Goal: Task Accomplishment & Management: Complete application form

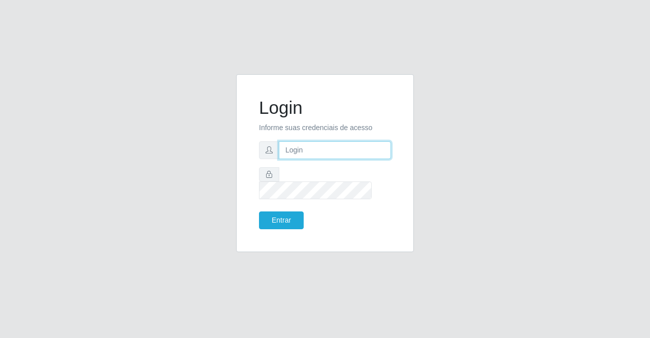
click at [311, 159] on input "text" at bounding box center [335, 150] width 112 height 18
type input "[PERSON_NAME]"
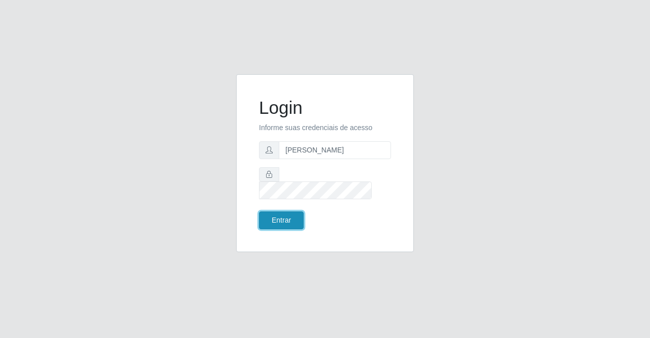
click at [295, 214] on button "Entrar" at bounding box center [281, 220] width 45 height 18
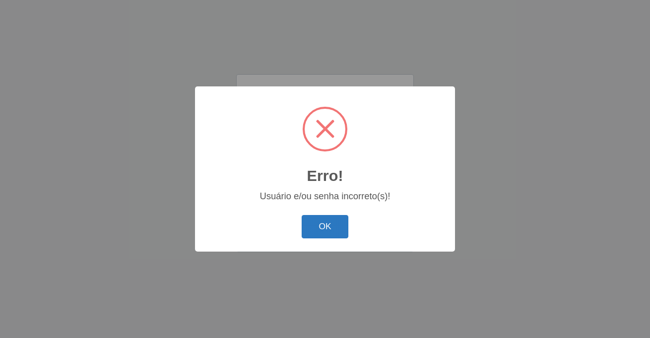
click at [313, 221] on button "OK" at bounding box center [325, 227] width 47 height 24
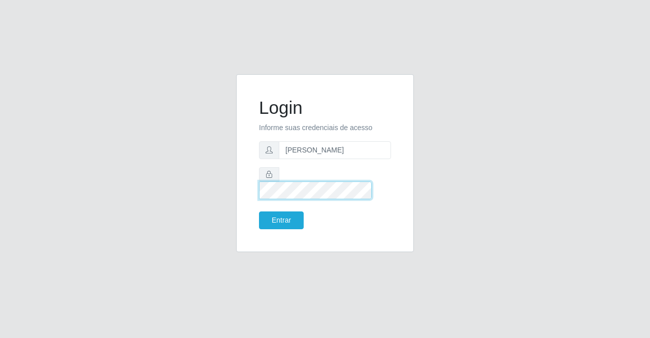
click at [259, 211] on button "Entrar" at bounding box center [281, 220] width 45 height 18
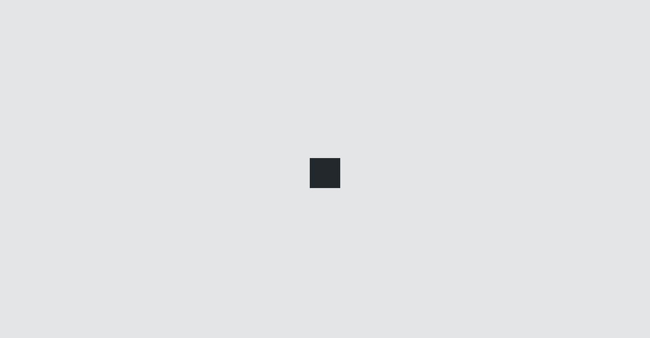
click at [283, 210] on div at bounding box center [325, 169] width 650 height 338
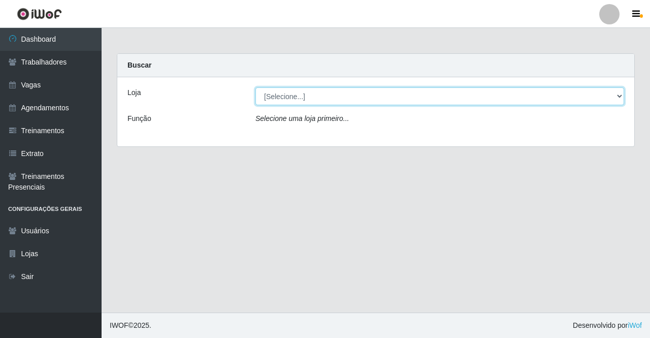
click at [452, 95] on select "[Selecione...] Supermercado Compre Bem - Itabaiana" at bounding box center [439, 96] width 369 height 18
select select "264"
click at [255, 87] on select "[Selecione...] Supermercado Compre Bem - Itabaiana" at bounding box center [439, 96] width 369 height 18
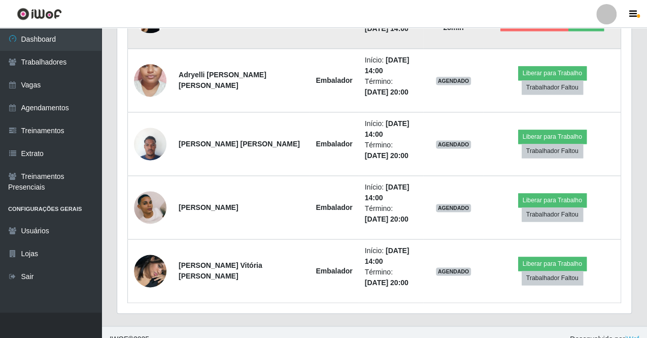
scroll to position [660, 0]
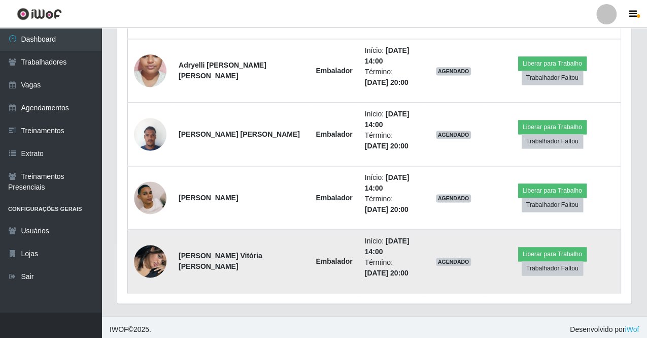
click at [146, 254] on img at bounding box center [150, 261] width 32 height 58
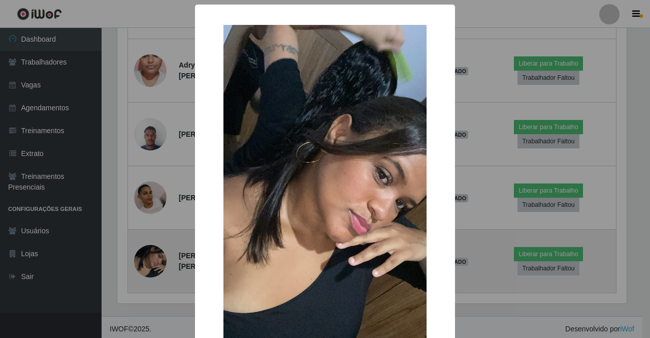
click at [146, 254] on div "× OK Cancel" at bounding box center [325, 169] width 650 height 338
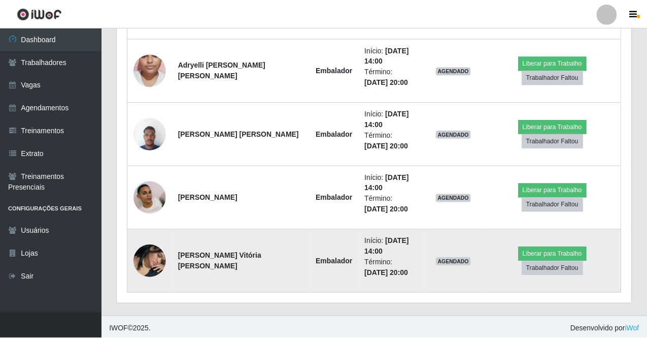
scroll to position [210, 514]
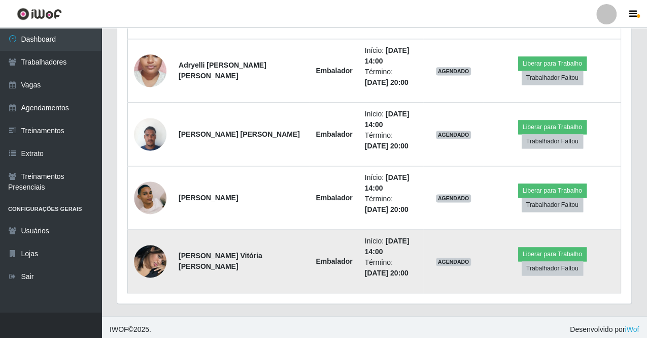
click at [147, 254] on img at bounding box center [150, 261] width 32 height 58
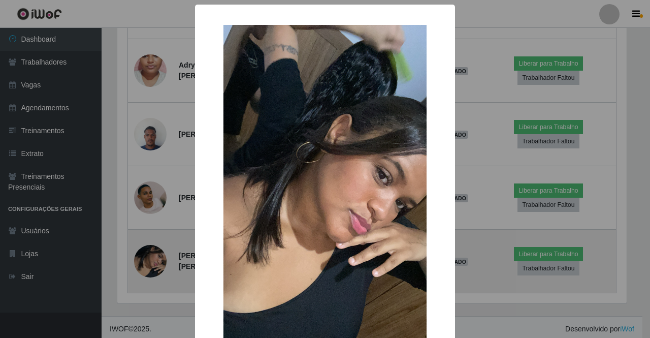
click at [147, 254] on div "× OK Cancel" at bounding box center [325, 169] width 650 height 338
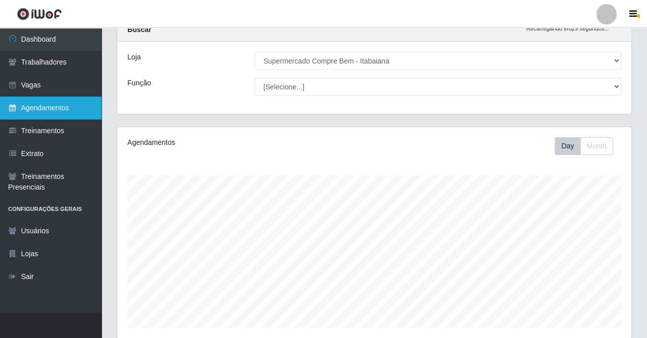
scroll to position [0, 0]
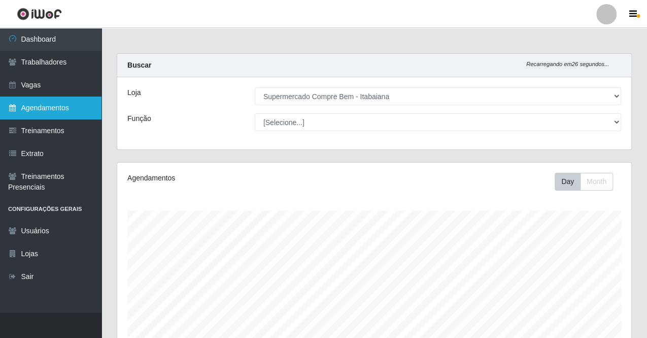
click at [29, 108] on link "Agendamentos" at bounding box center [51, 107] width 102 height 23
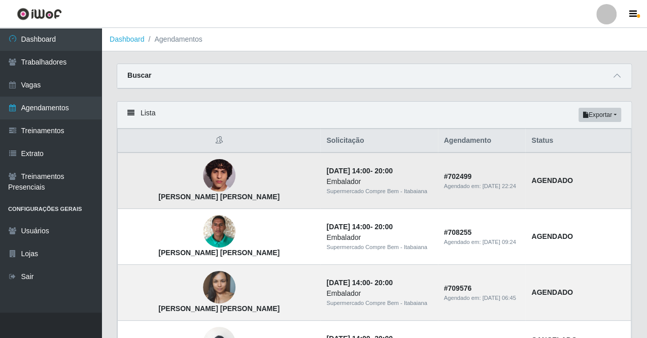
click at [203, 177] on img at bounding box center [219, 175] width 32 height 58
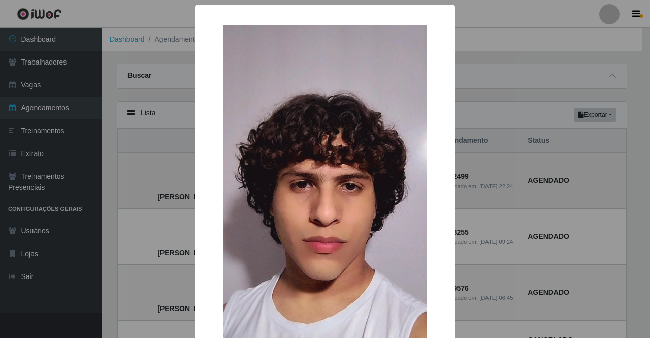
click at [199, 177] on div "× [PERSON_NAME] [PERSON_NAME] OK Cancel" at bounding box center [325, 231] width 260 height 452
click at [183, 176] on div "× [PERSON_NAME] [PERSON_NAME] OK Cancel" at bounding box center [325, 169] width 650 height 338
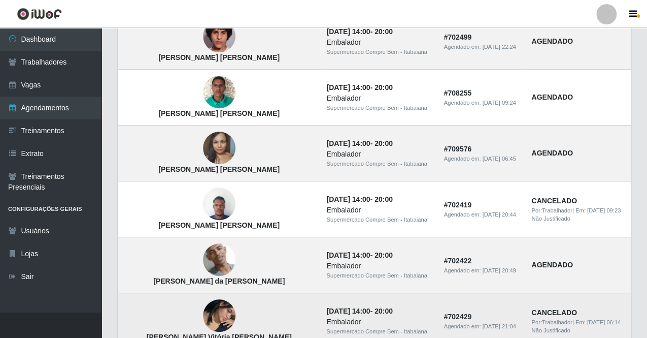
scroll to position [152, 0]
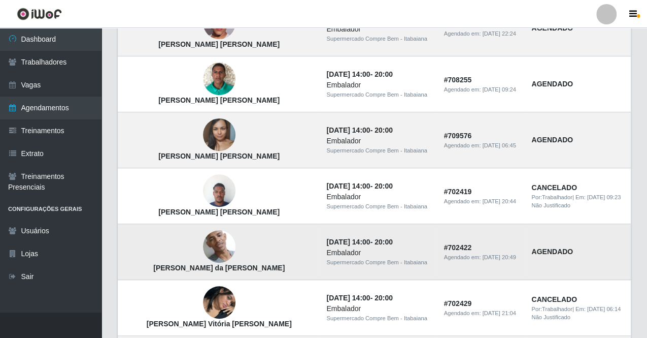
click at [203, 242] on img at bounding box center [219, 246] width 32 height 72
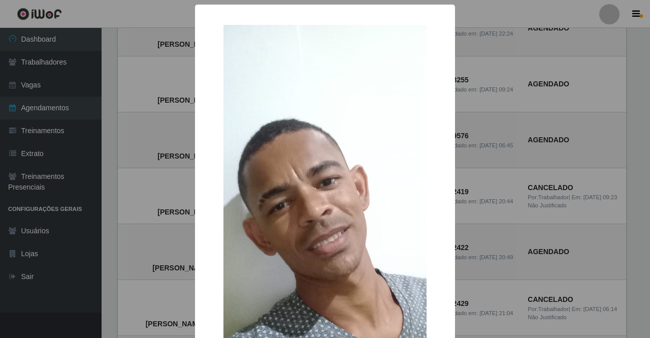
click at [174, 246] on div "× [PERSON_NAME] da [PERSON_NAME] OK Cancel" at bounding box center [325, 169] width 650 height 338
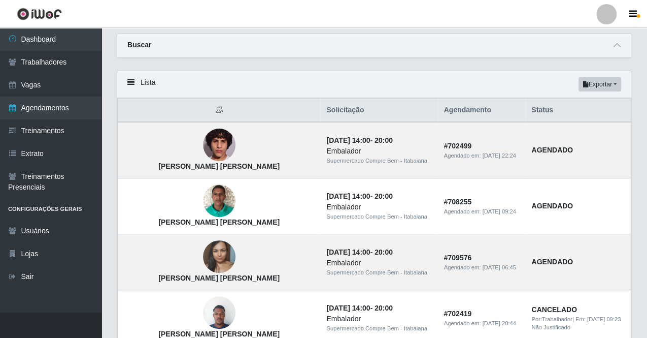
scroll to position [0, 0]
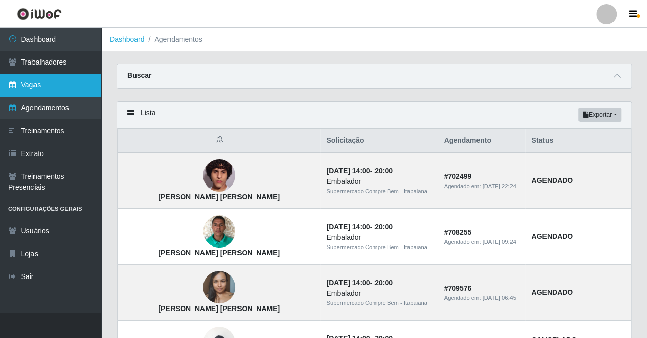
click at [91, 85] on link "Vagas" at bounding box center [51, 85] width 102 height 23
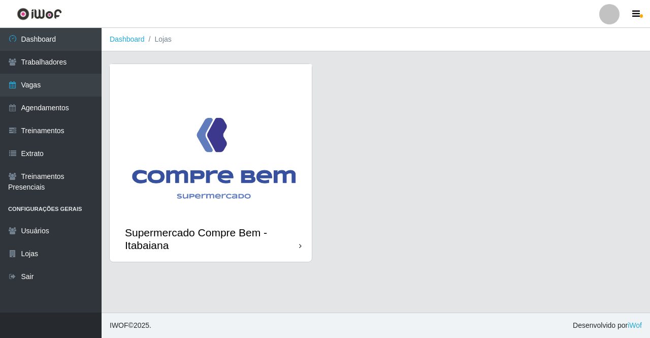
click at [195, 137] on img at bounding box center [211, 140] width 202 height 152
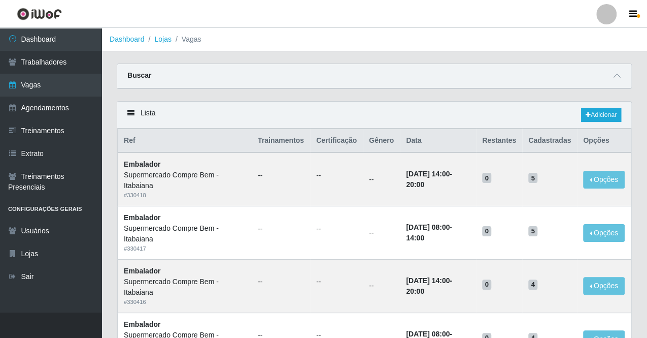
click at [455, 18] on header "Perfil Alterar Senha Sair" at bounding box center [323, 14] width 647 height 28
click at [321, 103] on div "Lista Adicionar" at bounding box center [374, 115] width 514 height 27
click at [611, 112] on link "Adicionar" at bounding box center [601, 115] width 40 height 14
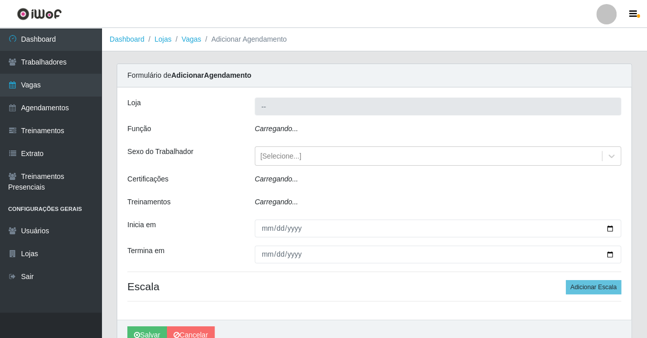
type input "Supermercado Compre Bem - Itabaiana"
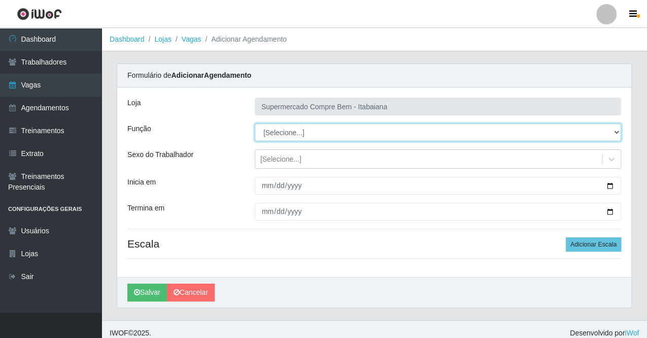
click at [328, 132] on select "[Selecione...] ASG ASG + ASG ++ Auxiliar de Estacionamento Auxiliar de Estacion…" at bounding box center [438, 132] width 367 height 18
select select "70"
click at [255, 123] on select "[Selecione...] ASG ASG + ASG ++ Auxiliar de Estacionamento Auxiliar de Estacion…" at bounding box center [438, 132] width 367 height 18
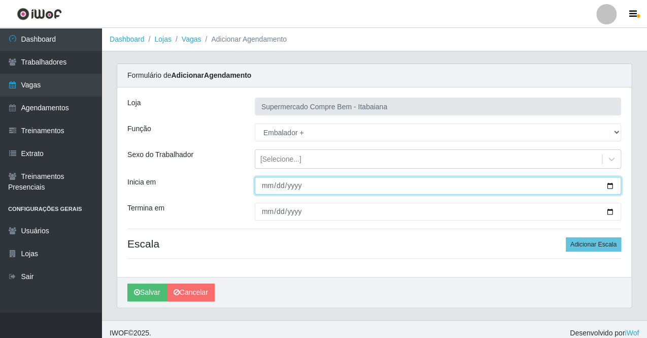
click at [609, 186] on input "Inicia em" at bounding box center [438, 186] width 367 height 18
type input "[DATE]"
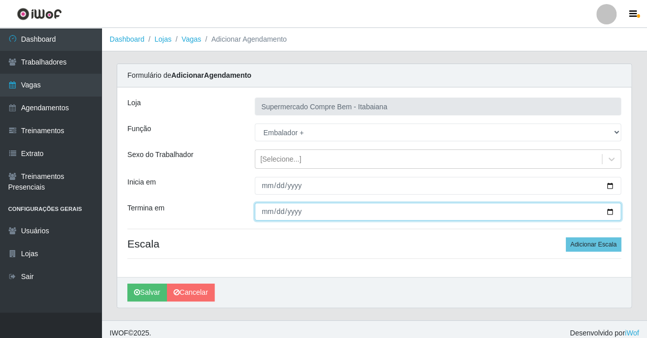
click at [611, 209] on input "Termina em" at bounding box center [438, 212] width 367 height 18
click at [612, 211] on input "[DATE]" at bounding box center [438, 212] width 367 height 18
type input "[DATE]"
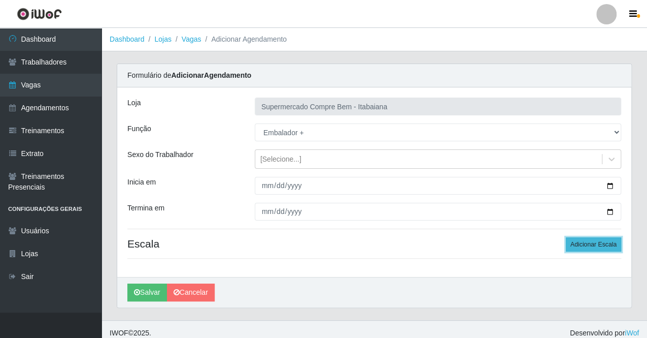
click at [604, 244] on button "Adicionar Escala" at bounding box center [593, 244] width 55 height 14
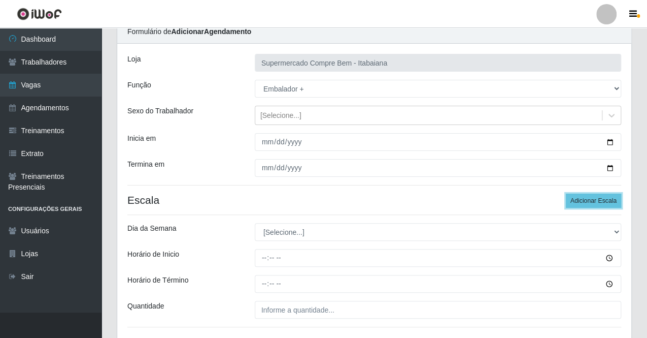
scroll to position [102, 0]
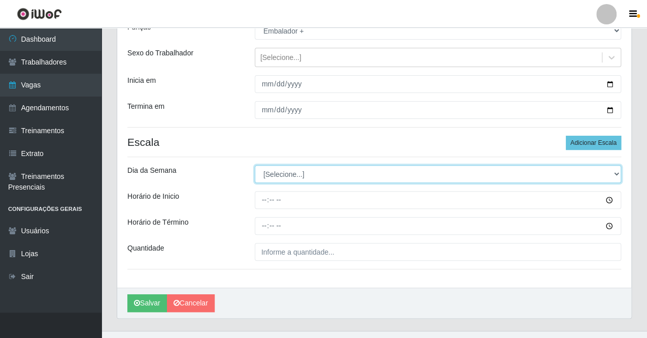
click at [303, 170] on select "[Selecione...] Segunda Terça Quarta Quinta Sexta Sábado Domingo" at bounding box center [438, 174] width 367 height 18
select select "6"
click at [255, 165] on select "[Selecione...] Segunda Terça Quarta Quinta Sexta Sábado Domingo" at bounding box center [438, 174] width 367 height 18
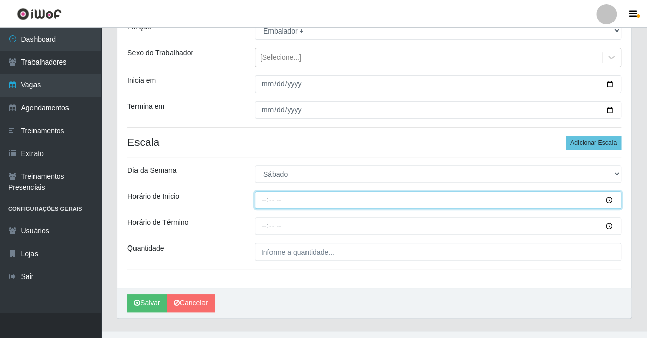
click at [264, 197] on input "Horário de Inicio" at bounding box center [438, 200] width 367 height 18
type input "08:00"
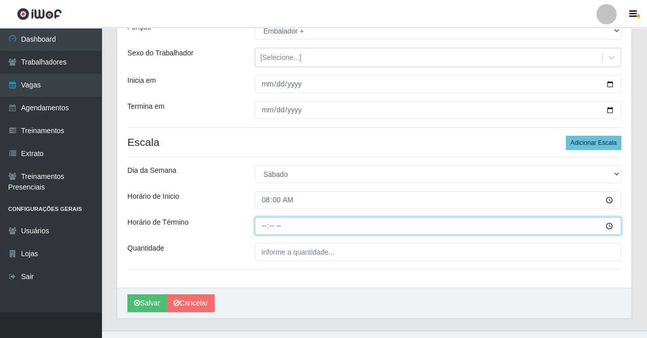
type input "14:00"
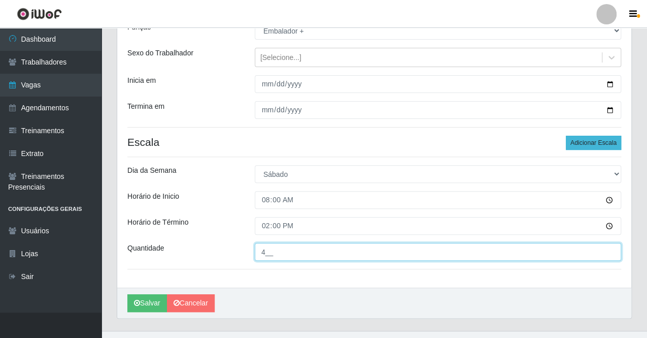
type input "4__"
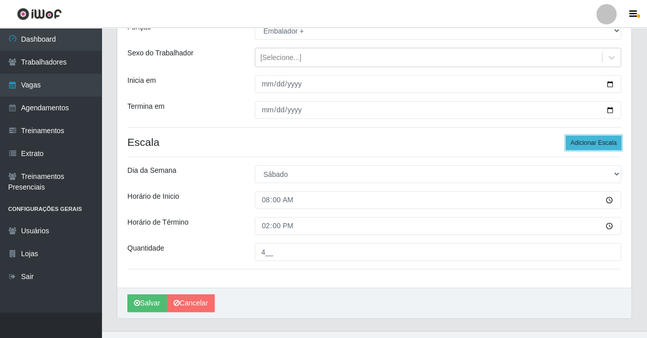
click at [591, 143] on button "Adicionar Escala" at bounding box center [593, 143] width 55 height 14
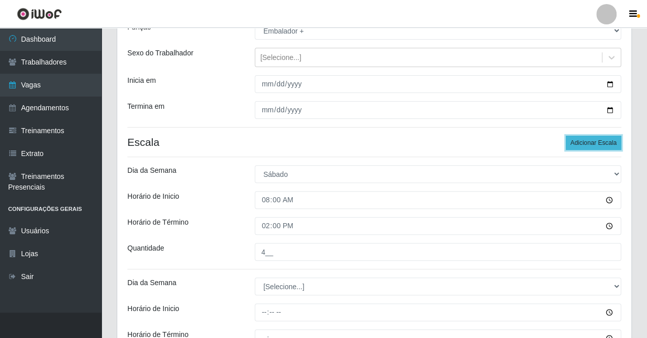
click at [590, 147] on button "Adicionar Escala" at bounding box center [593, 143] width 55 height 14
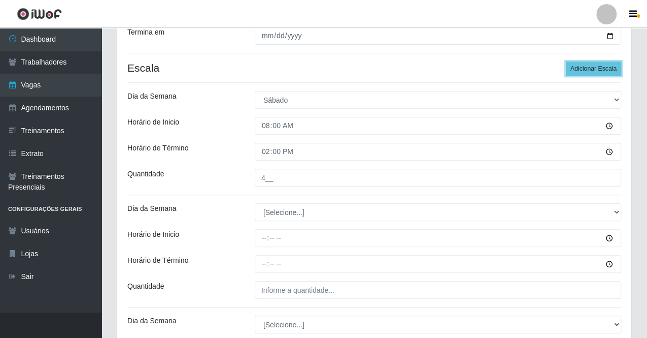
scroll to position [254, 0]
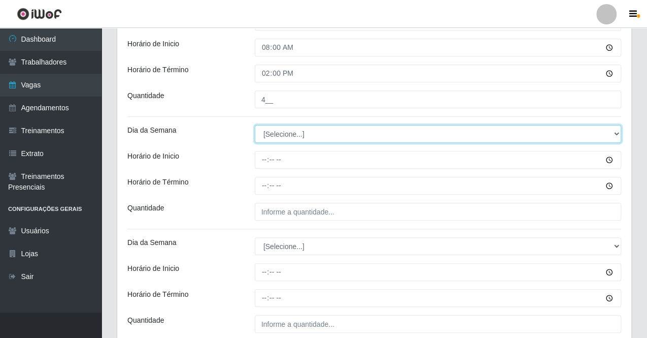
click at [309, 128] on select "[Selecione...] Segunda Terça Quarta Quinta Sexta Sábado Domingo" at bounding box center [438, 134] width 367 height 18
select select "6"
click at [255, 125] on select "[Selecione...] Segunda Terça Quarta Quinta Sexta Sábado Domingo" at bounding box center [438, 134] width 367 height 18
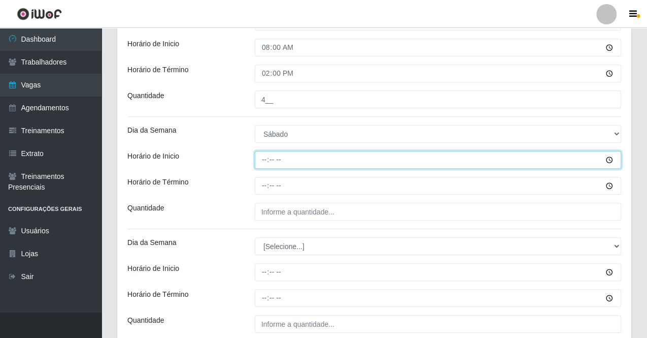
click at [261, 157] on input "Horário de Inicio" at bounding box center [438, 160] width 367 height 18
type input "14:00"
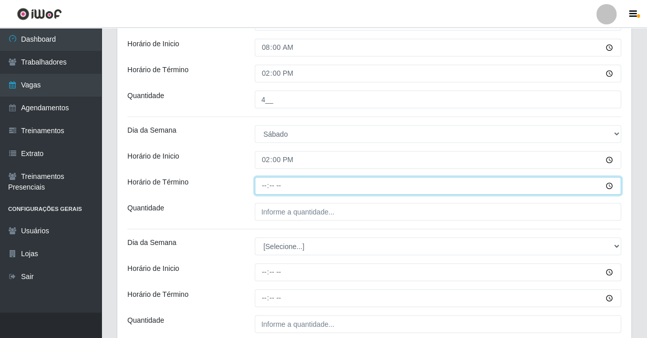
type input "20:00"
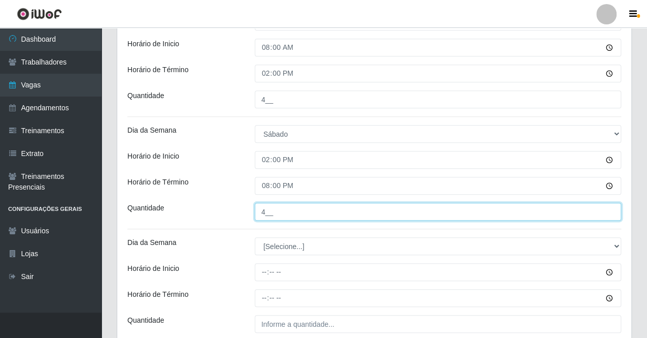
type input "4__"
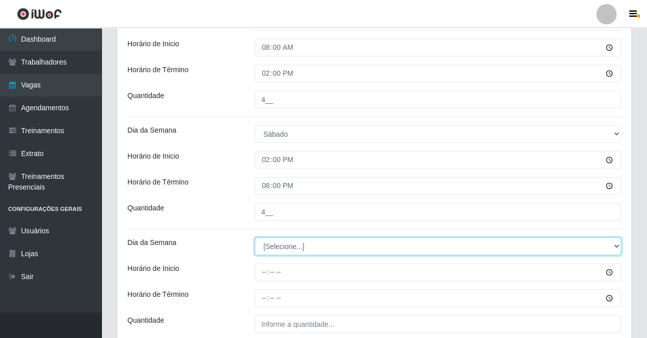
click at [308, 248] on select "[Selecione...] Segunda Terça Quarta Quinta Sexta Sábado Domingo" at bounding box center [438, 246] width 367 height 18
select select "0"
click at [255, 237] on select "[Selecione...] Segunda Terça Quarta Quinta Sexta Sábado Domingo" at bounding box center [438, 246] width 367 height 18
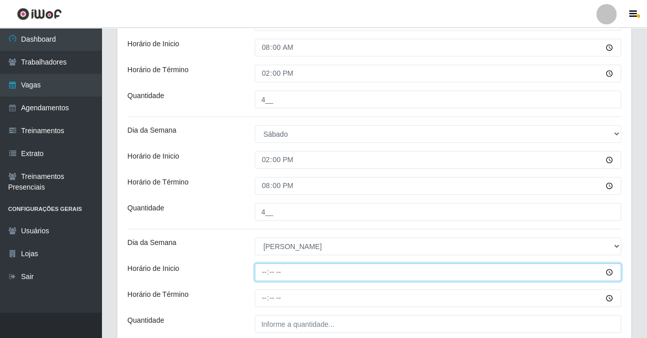
click at [266, 271] on input "Horário de Inicio" at bounding box center [438, 272] width 367 height 18
type input "07:00"
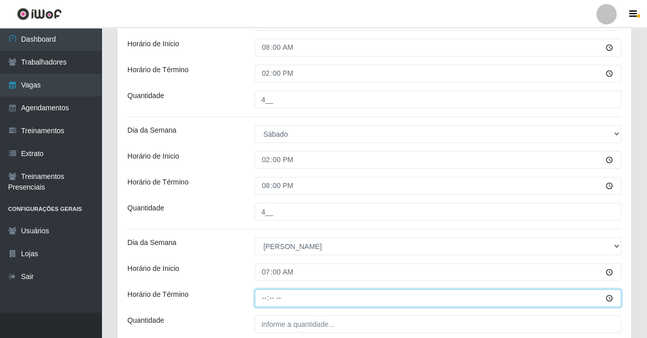
type input "13:00"
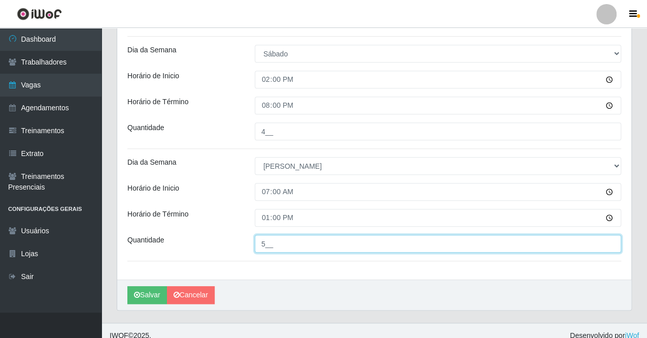
scroll to position [342, 0]
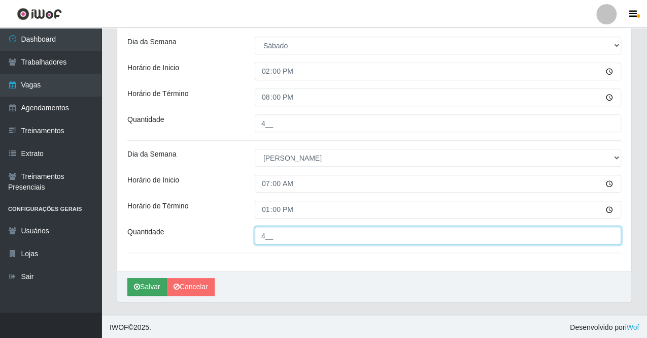
type input "4__"
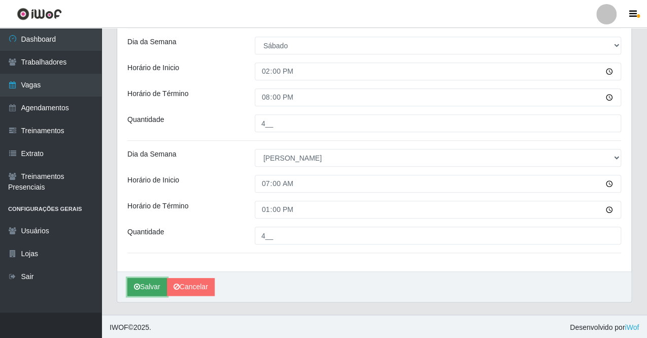
click at [149, 285] on button "Salvar" at bounding box center [147, 287] width 40 height 18
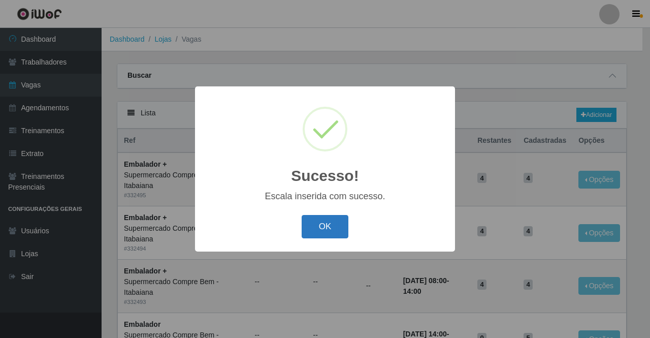
click at [324, 222] on button "OK" at bounding box center [325, 227] width 47 height 24
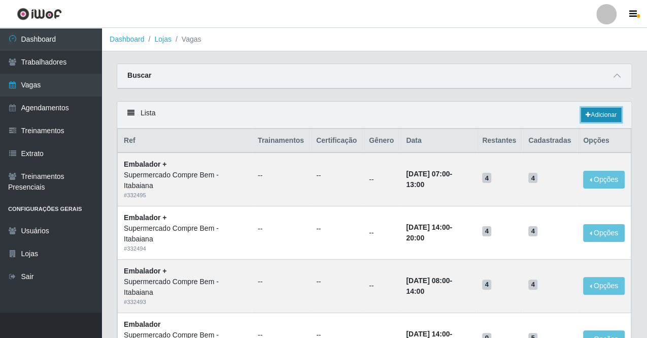
click at [617, 115] on link "Adicionar" at bounding box center [601, 115] width 40 height 14
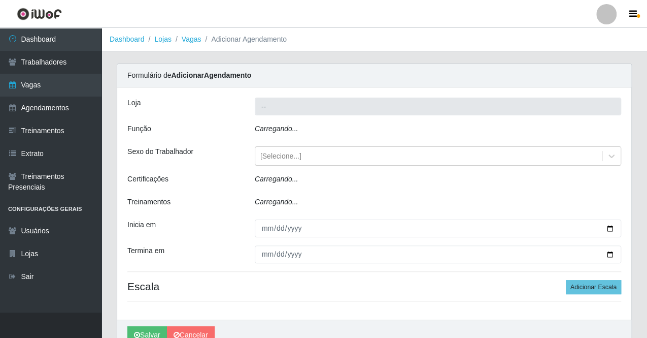
type input "Supermercado Compre Bem - Itabaiana"
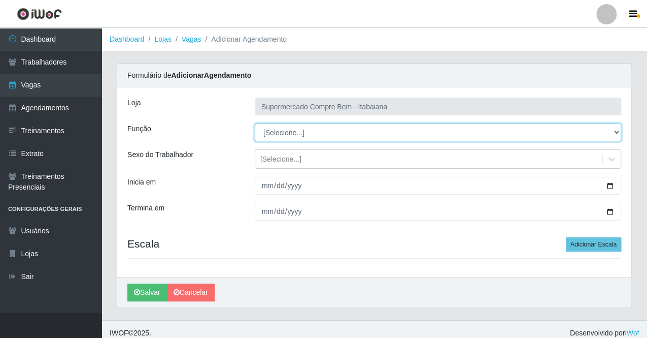
click at [378, 136] on select "[Selecione...] ASG ASG + ASG ++ Auxiliar de Estacionamento Auxiliar de Estacion…" at bounding box center [438, 132] width 367 height 18
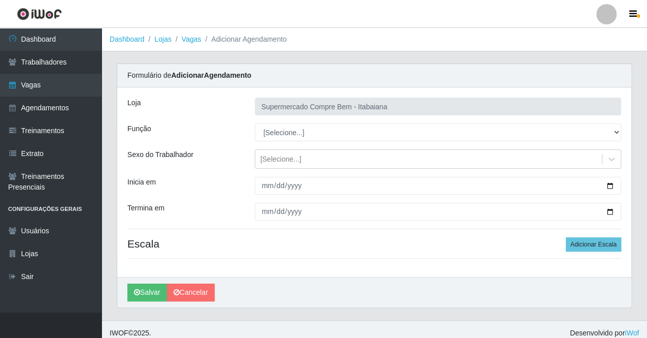
click at [220, 163] on div "Sexo do Trabalhador" at bounding box center [183, 158] width 127 height 19
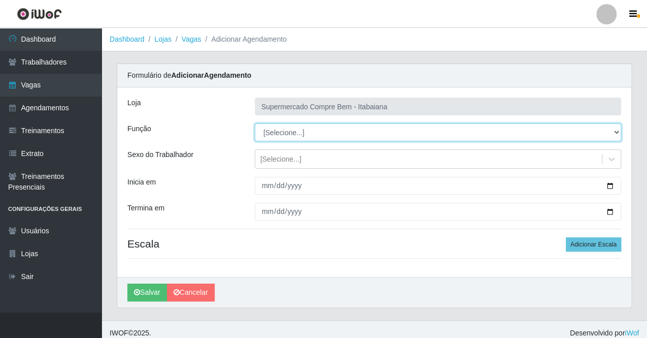
click at [409, 136] on select "[Selecione...] ASG ASG + ASG ++ Auxiliar de Estacionamento Auxiliar de Estacion…" at bounding box center [438, 132] width 367 height 18
select select "1"
click at [255, 123] on select "[Selecione...] ASG ASG + ASG ++ Auxiliar de Estacionamento Auxiliar de Estacion…" at bounding box center [438, 132] width 367 height 18
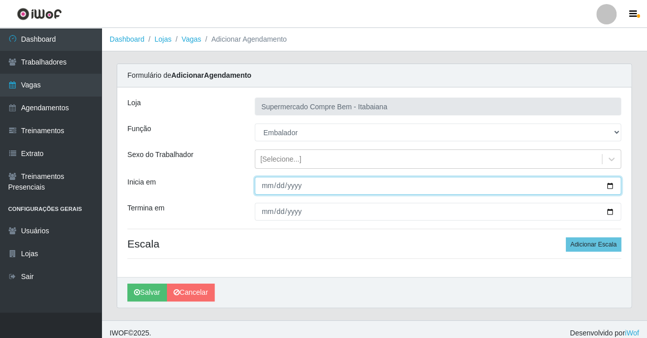
click at [607, 185] on input "Inicia em" at bounding box center [438, 186] width 367 height 18
type input "[DATE]"
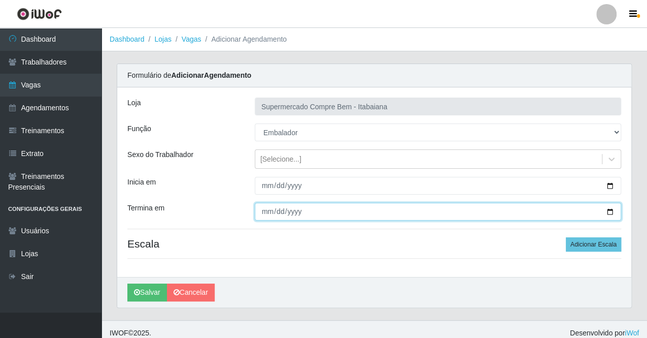
click at [608, 211] on input "Termina em" at bounding box center [438, 212] width 367 height 18
type input "[DATE]"
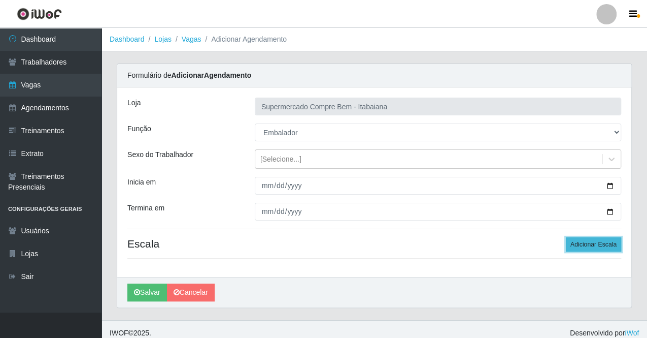
click at [605, 245] on button "Adicionar Escala" at bounding box center [593, 244] width 55 height 14
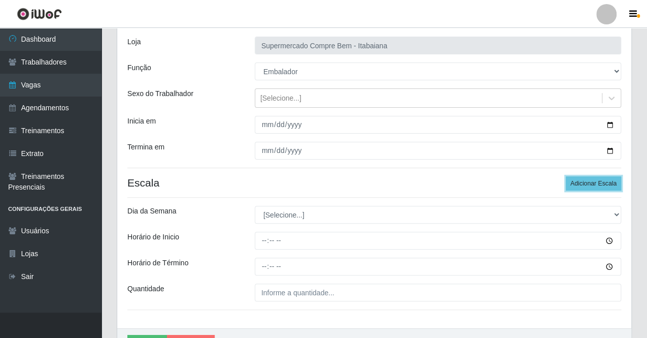
scroll to position [118, 0]
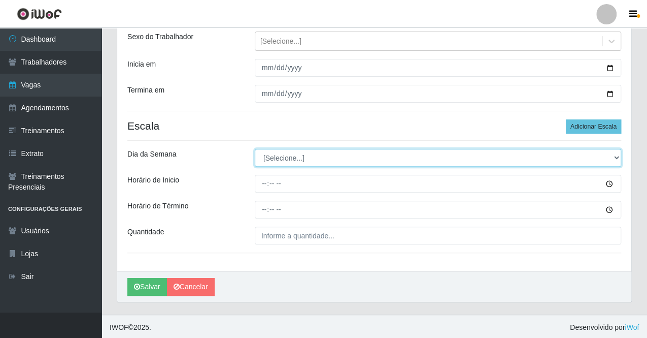
click at [326, 154] on select "[Selecione...] Segunda Terça Quarta Quinta Sexta Sábado Domingo" at bounding box center [438, 158] width 367 height 18
select select "1"
click at [255, 149] on select "[Selecione...] Segunda Terça Quarta Quinta Sexta Sábado Domingo" at bounding box center [438, 158] width 367 height 18
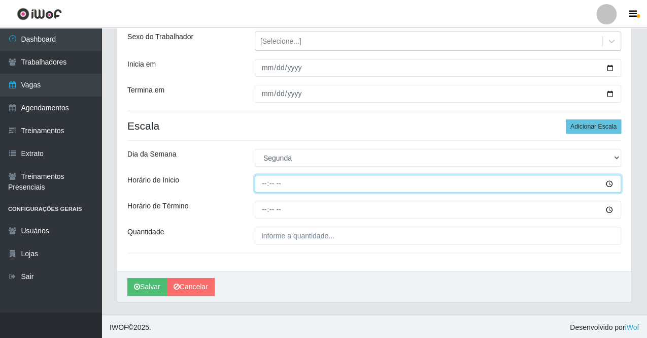
click at [266, 182] on input "Horário de Inicio" at bounding box center [438, 184] width 367 height 18
type input "08:00"
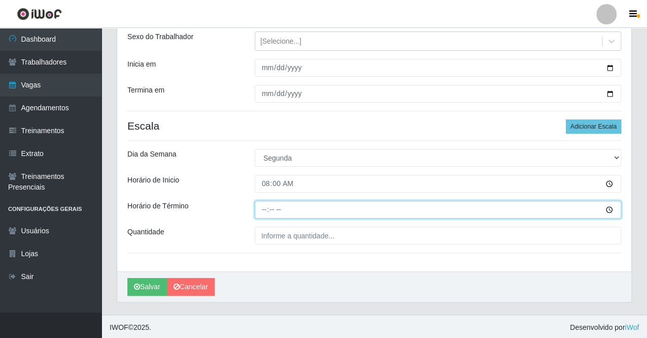
type input "14:00"
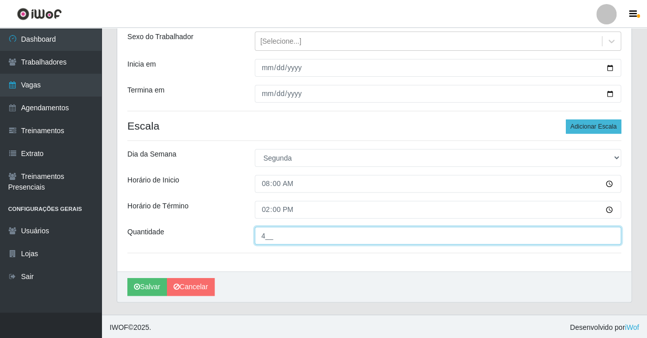
type input "4__"
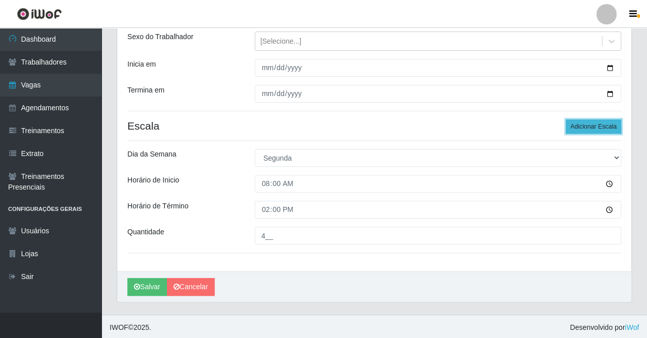
click at [606, 126] on button "Adicionar Escala" at bounding box center [593, 126] width 55 height 14
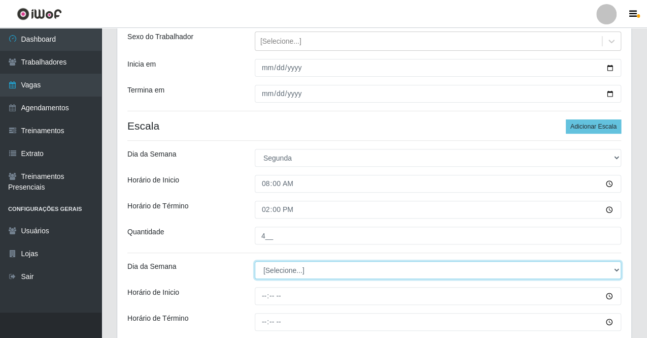
click at [319, 269] on select "[Selecione...] Segunda Terça Quarta Quinta Sexta Sábado Domingo" at bounding box center [438, 270] width 367 height 18
select select "1"
click at [255, 261] on select "[Selecione...] Segunda Terça Quarta Quinta Sexta Sábado Domingo" at bounding box center [438, 270] width 367 height 18
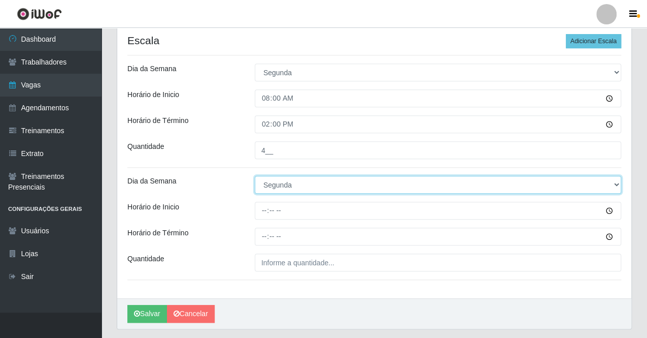
scroll to position [230, 0]
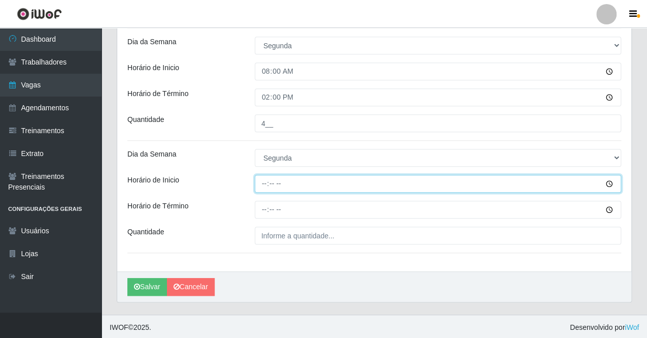
click at [265, 181] on input "Horário de Inicio" at bounding box center [438, 184] width 367 height 18
type input "14:00"
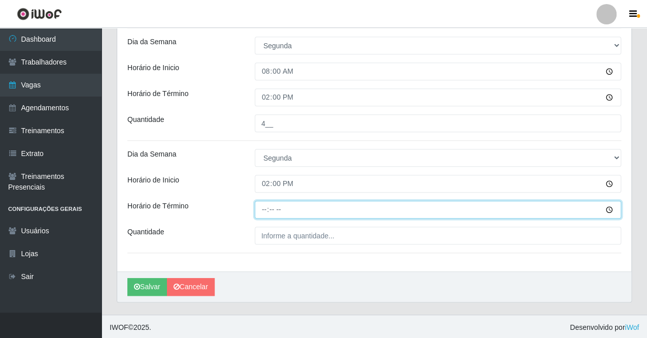
type input "20:00"
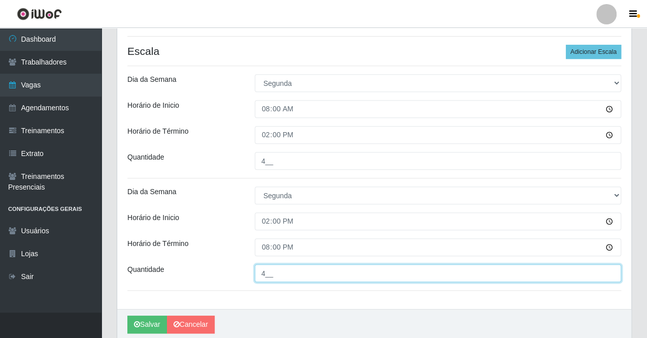
scroll to position [179, 0]
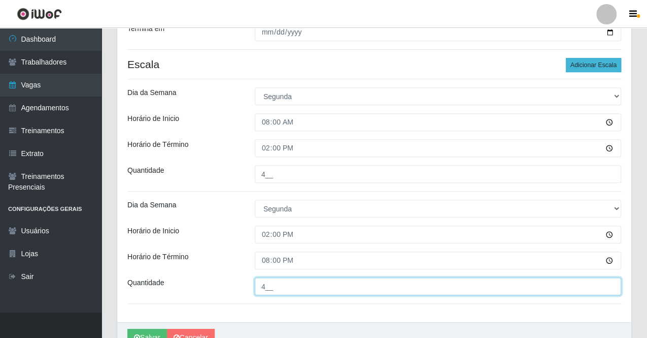
type input "4__"
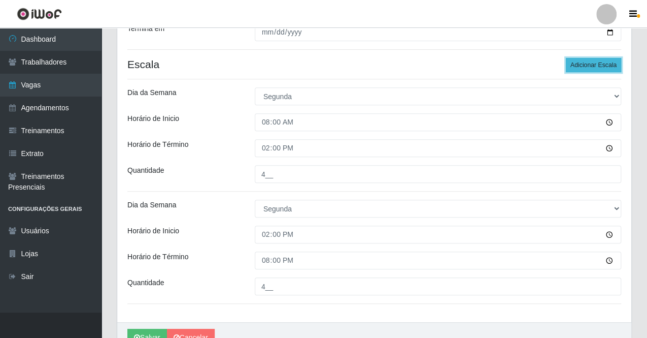
click at [603, 67] on button "Adicionar Escala" at bounding box center [593, 65] width 55 height 14
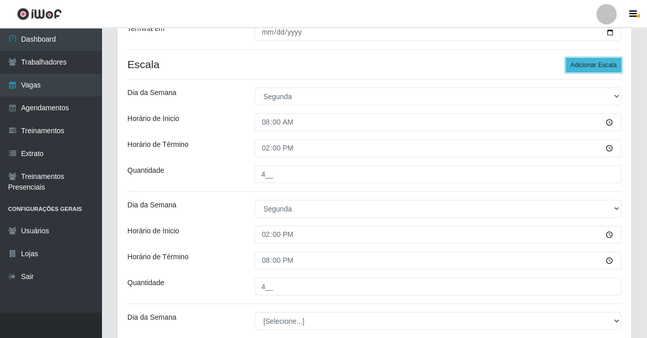
click at [603, 67] on button "Adicionar Escala" at bounding box center [593, 65] width 55 height 14
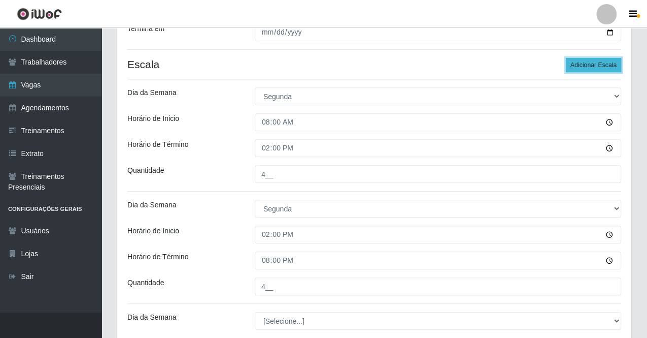
click at [603, 67] on button "Adicionar Escala" at bounding box center [593, 65] width 55 height 14
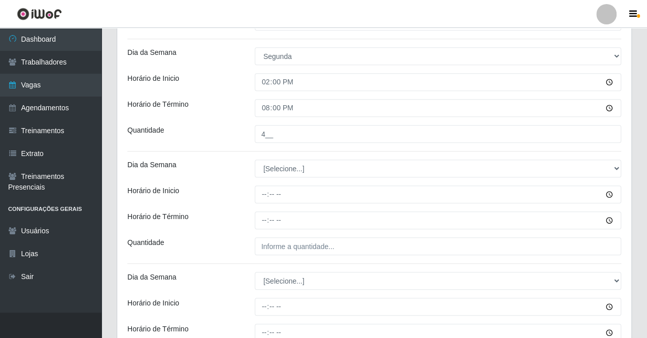
scroll to position [382, 0]
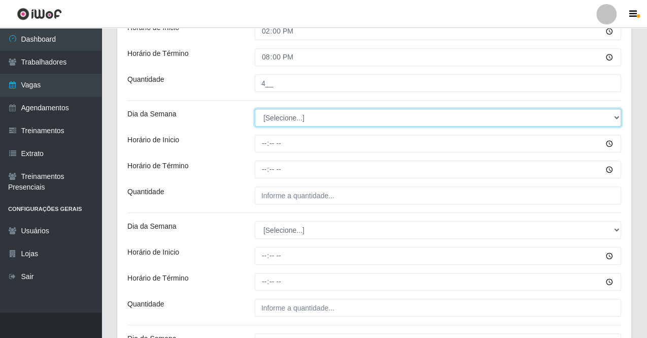
click at [297, 112] on select "[Selecione...] Segunda Terça Quarta Quinta Sexta Sábado Domingo" at bounding box center [438, 118] width 367 height 18
select select "2"
click at [255, 109] on select "[Selecione...] Segunda Terça Quarta Quinta Sexta Sábado Domingo" at bounding box center [438, 118] width 367 height 18
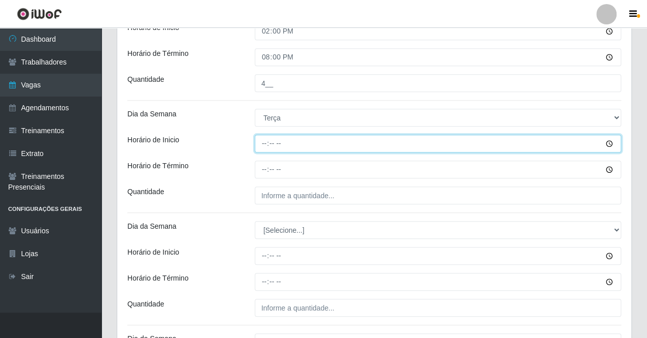
click at [266, 142] on input "Horário de Inicio" at bounding box center [438, 144] width 367 height 18
type input "07:00"
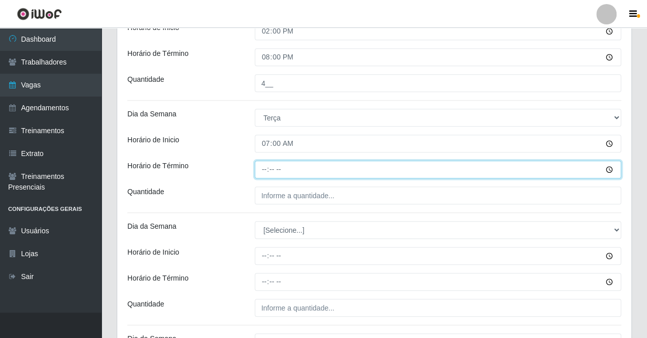
type input "13:00"
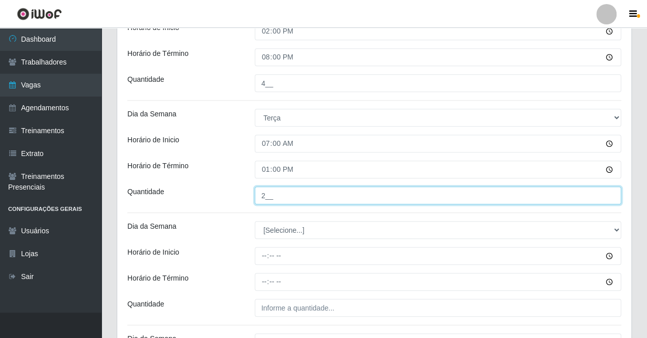
type input "2__"
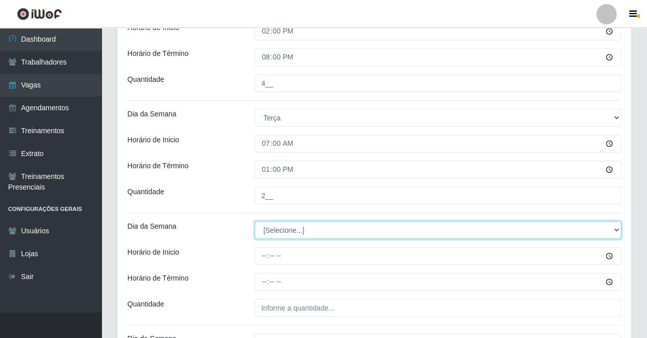
select select "2"
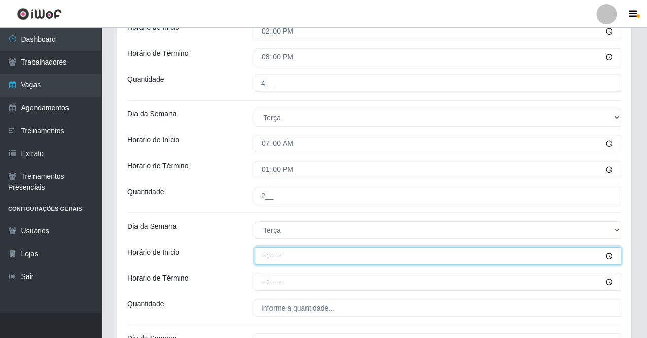
type input "08:00"
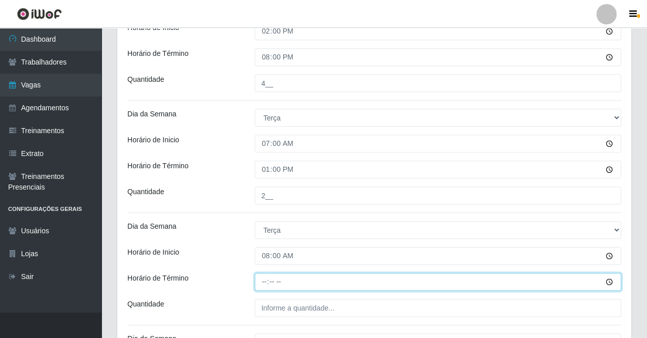
type input "14:00"
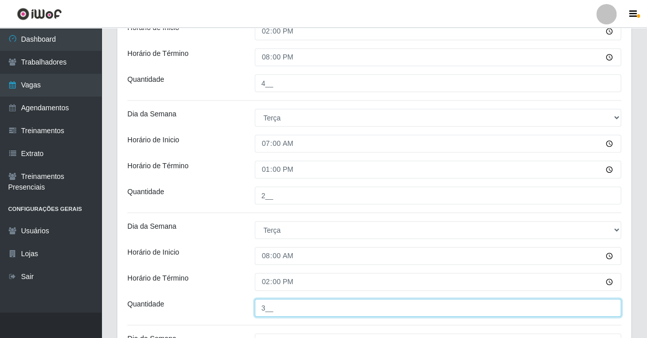
type input "3__"
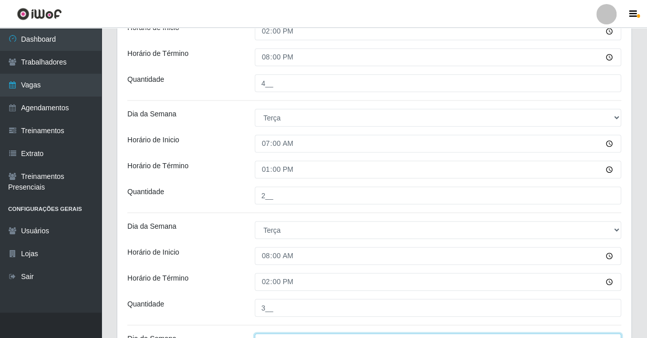
scroll to position [394, 0]
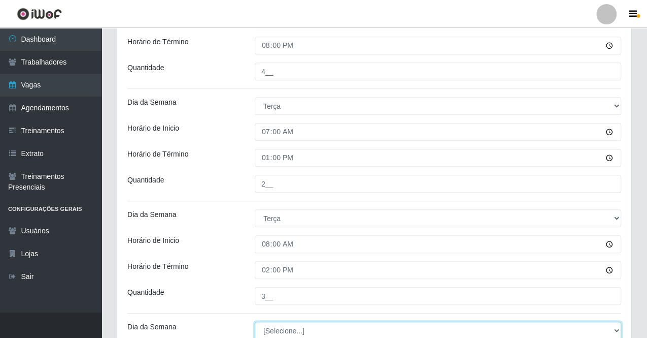
select select "2"
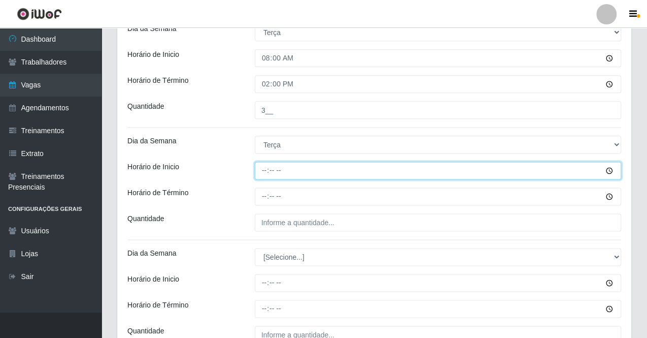
type input "14:00"
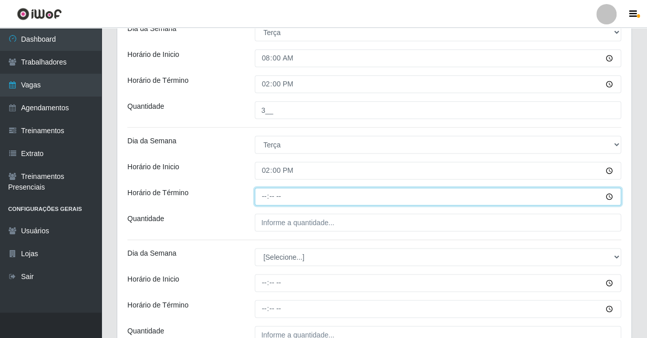
type input "20:00"
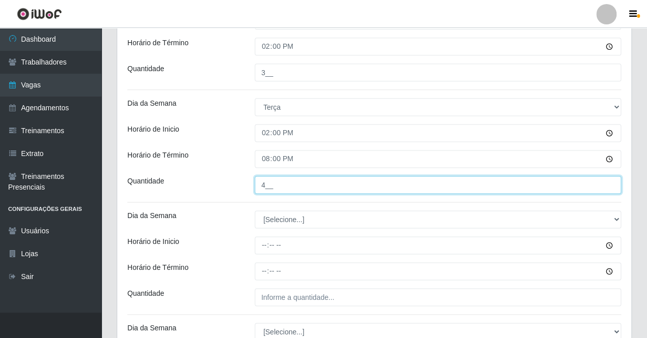
scroll to position [631, 0]
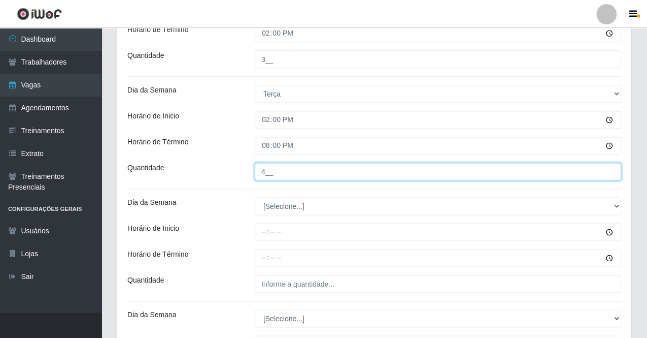
type input "4__"
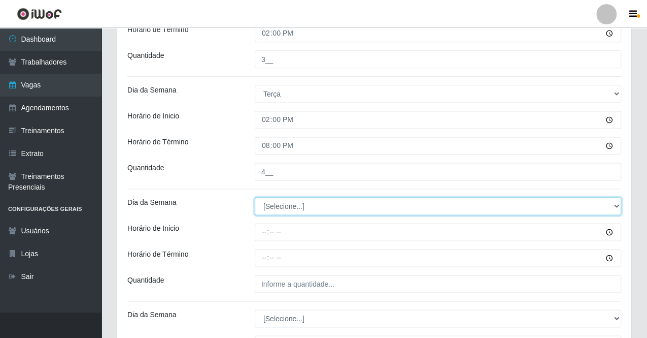
click at [294, 203] on select "[Selecione...] Segunda Terça Quarta Quinta Sexta Sábado Domingo" at bounding box center [438, 206] width 367 height 18
select select "3"
click at [255, 197] on select "[Selecione...] Segunda Terça Quarta Quinta Sexta Sábado Domingo" at bounding box center [438, 206] width 367 height 18
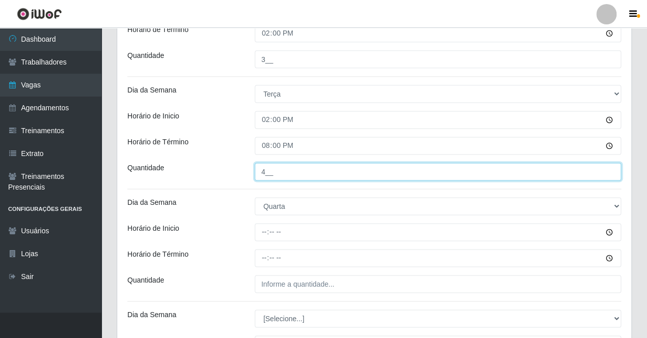
click at [270, 167] on input "4__" at bounding box center [438, 171] width 367 height 18
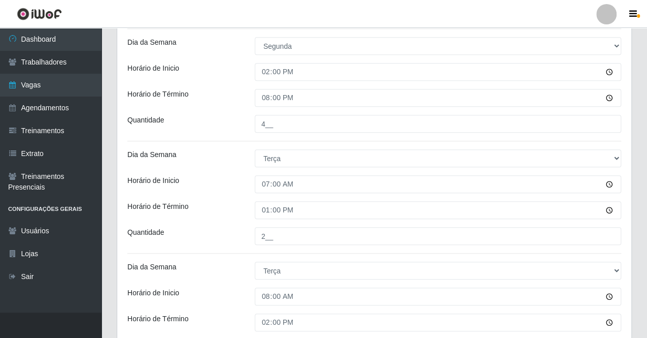
scroll to position [326, 0]
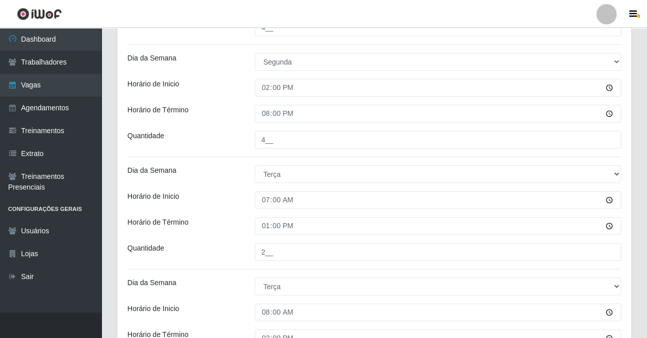
type input "5__"
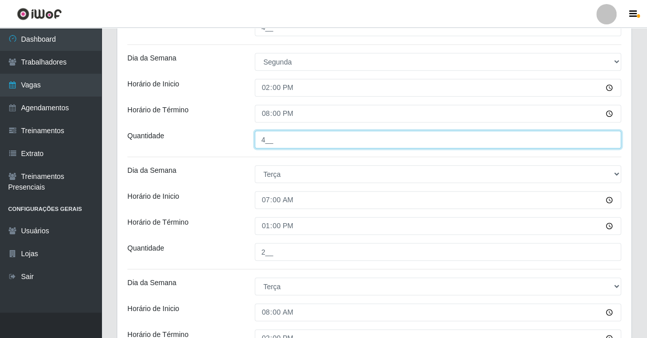
click at [266, 138] on input "4__" at bounding box center [438, 139] width 367 height 18
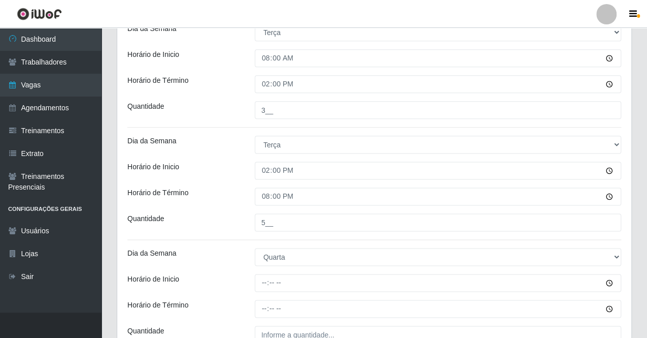
scroll to position [631, 0]
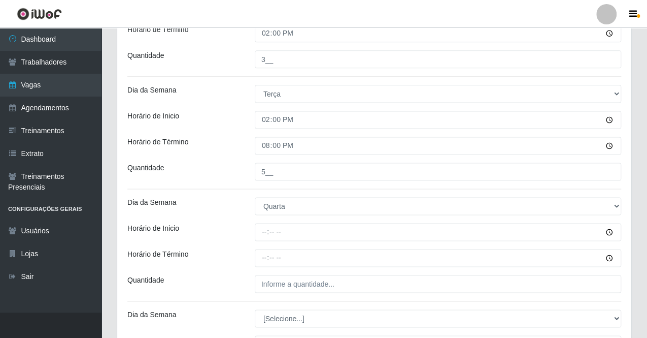
type input "5__"
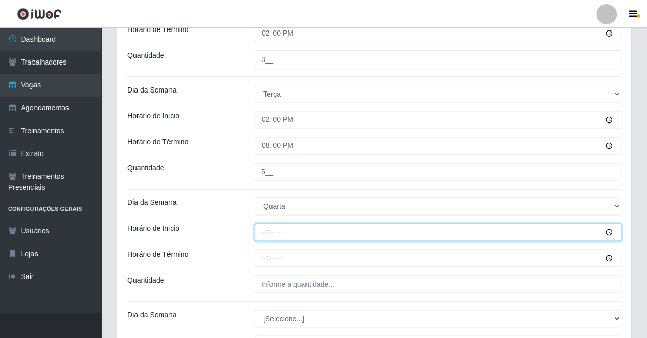
click at [265, 232] on input "Horário de Inicio" at bounding box center [438, 232] width 367 height 18
type input "08:00"
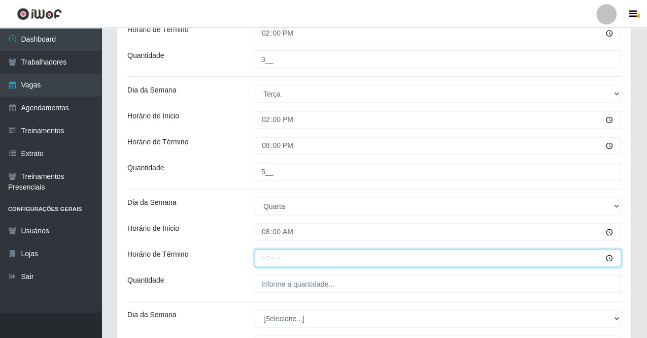
type input "14:00"
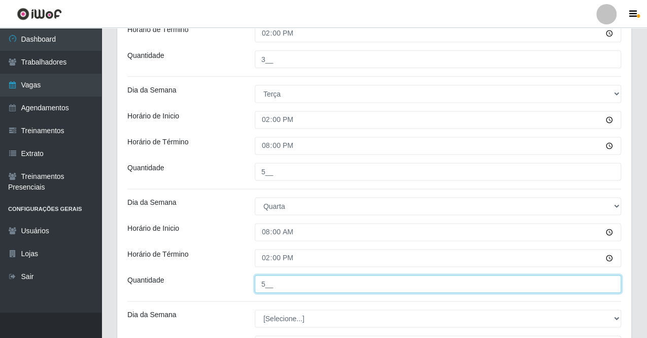
type input "5__"
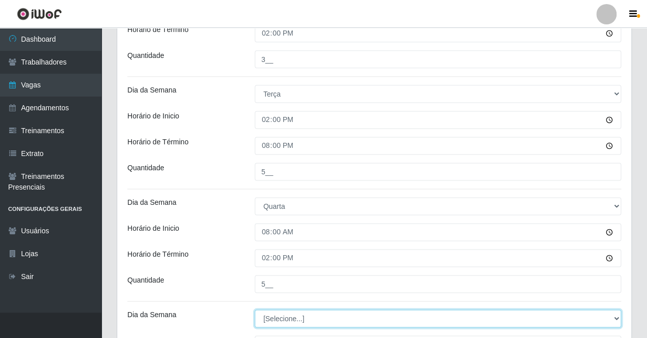
select select "3"
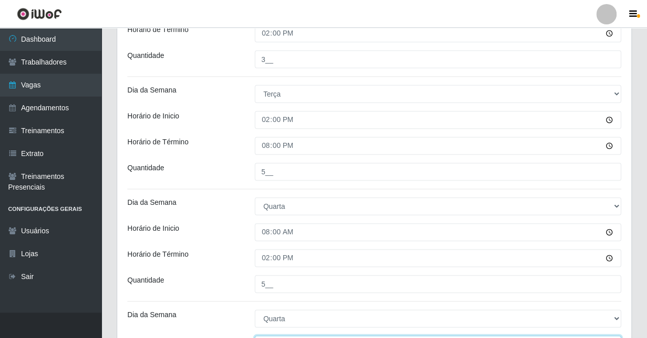
scroll to position [644, 0]
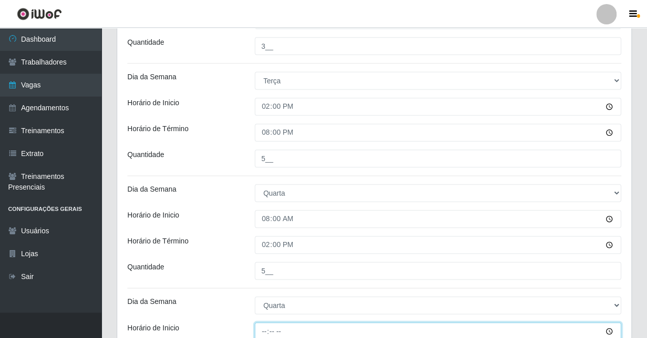
type input "14:00"
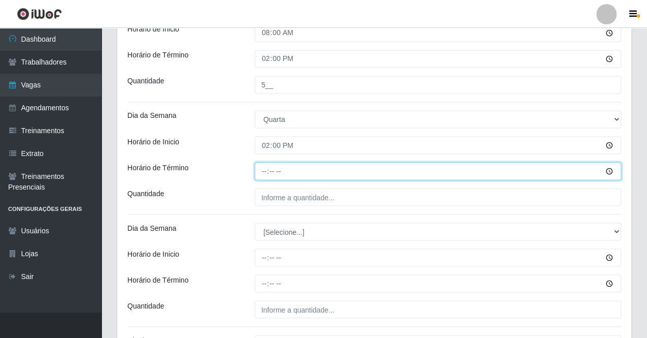
type input "20:00"
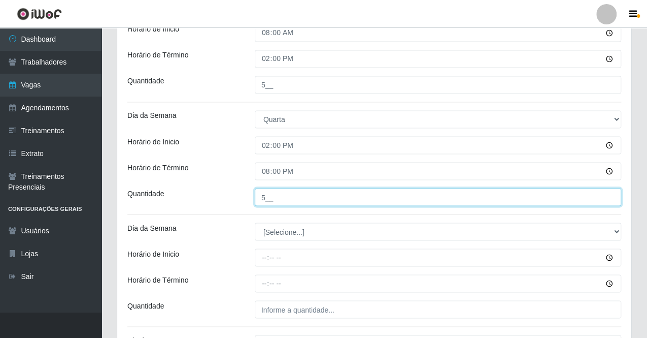
type input "5__"
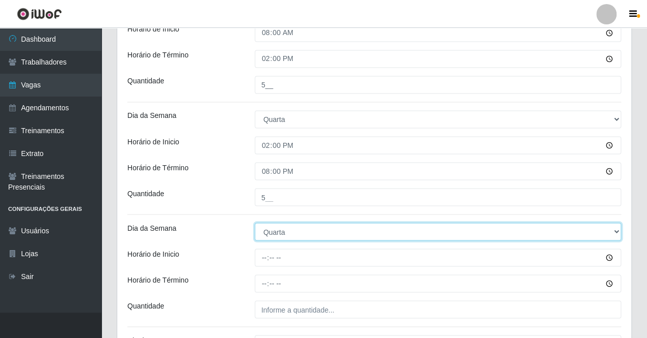
select select "4"
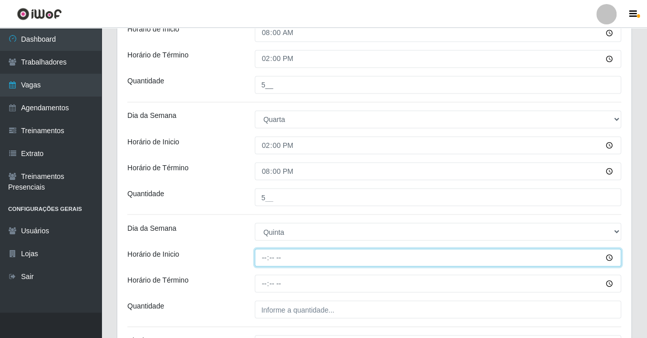
type input "08:00"
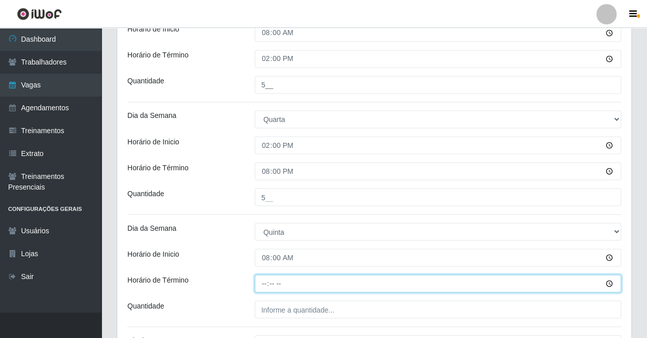
type input "14:00"
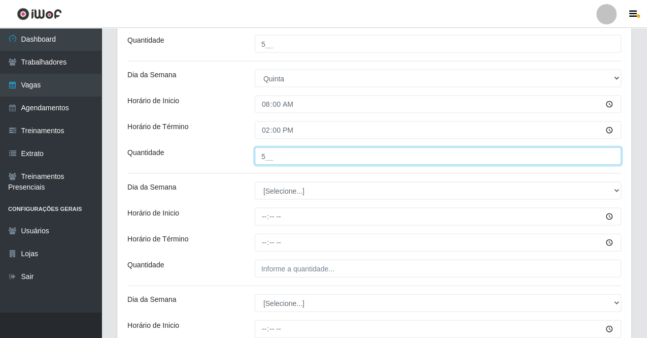
scroll to position [1033, 0]
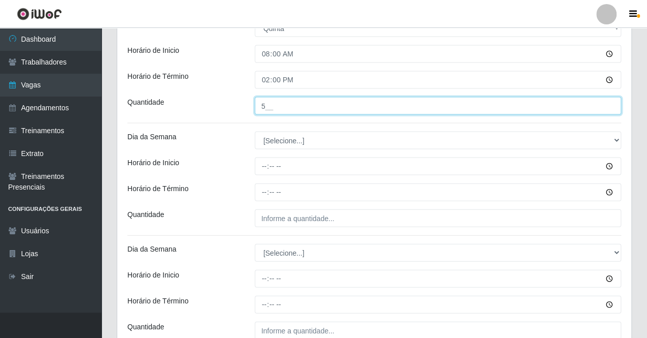
type input "5__"
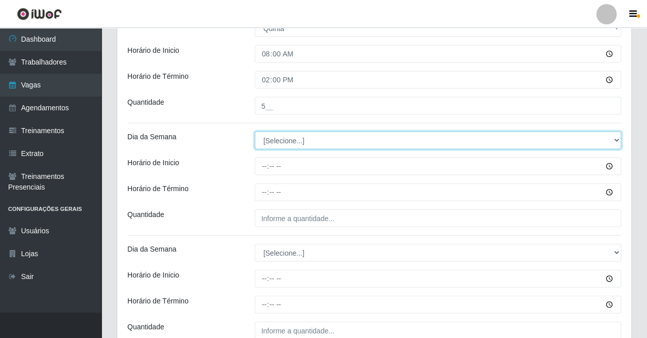
click at [302, 133] on select "[Selecione...] Segunda Terça Quarta Quinta Sexta Sábado Domingo" at bounding box center [438, 141] width 367 height 18
select select "4"
click at [255, 132] on select "[Selecione...] Segunda Terça Quarta Quinta Sexta Sábado Domingo" at bounding box center [438, 141] width 367 height 18
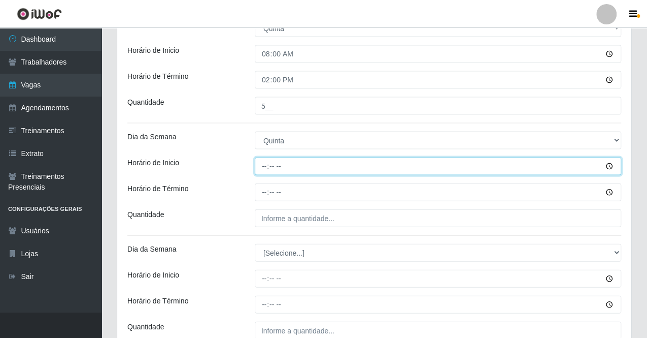
click at [263, 166] on input "Horário de Inicio" at bounding box center [438, 166] width 367 height 18
type input "14:00"
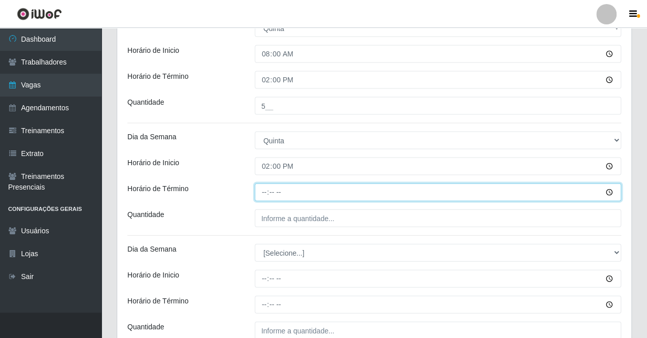
type input "20:00"
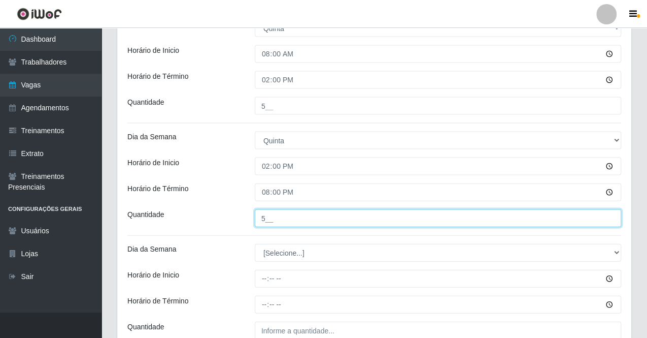
type input "5__"
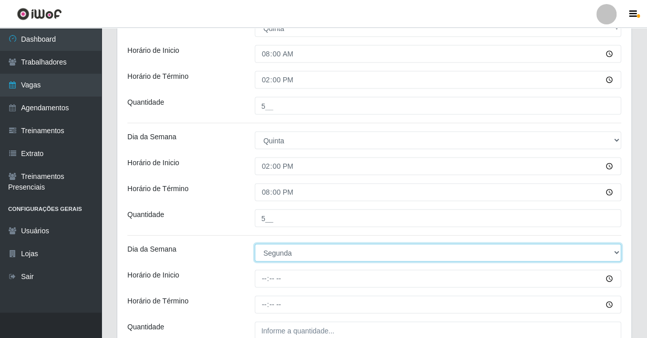
select select "5"
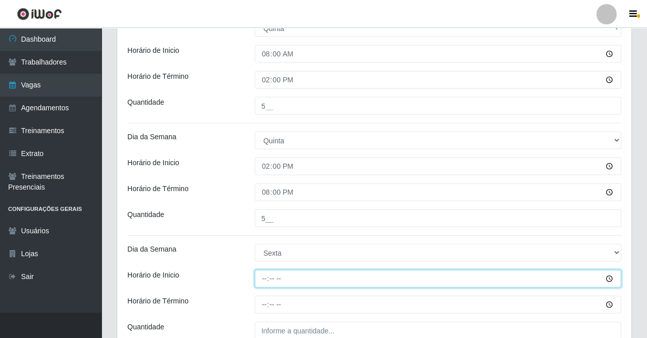
type input "08:00"
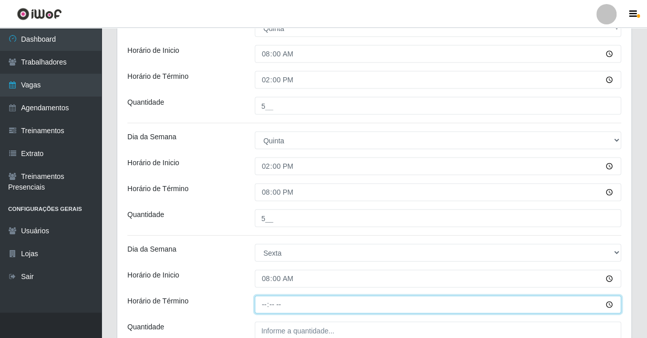
type input "14:00"
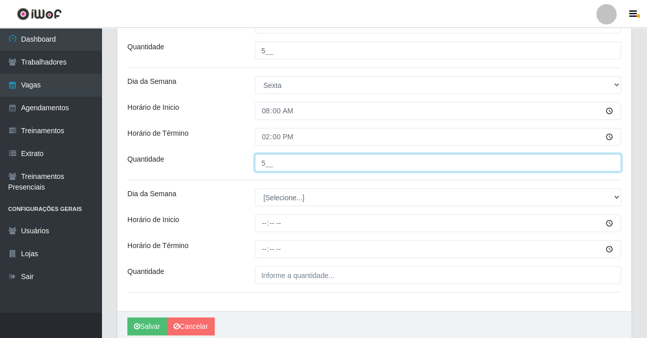
scroll to position [1236, 0]
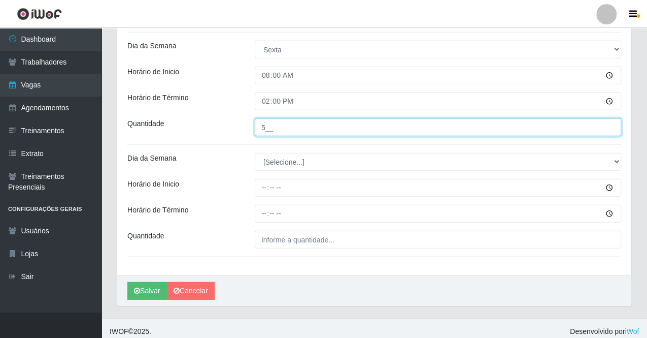
type input "5__"
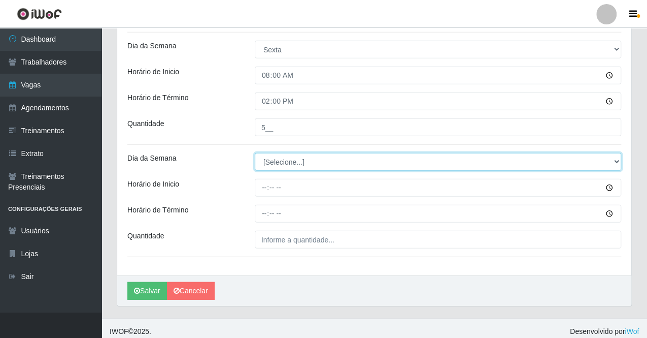
click at [303, 165] on select "[Selecione...] Segunda Terça Quarta Quinta Sexta Sábado Domingo" at bounding box center [438, 162] width 367 height 18
select select "5"
click at [255, 153] on select "[Selecione...] Segunda Terça Quarta Quinta Sexta Sábado Domingo" at bounding box center [438, 162] width 367 height 18
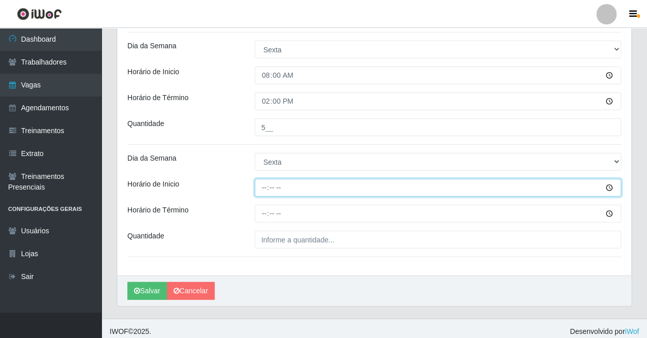
click at [266, 187] on input "Horário de Inicio" at bounding box center [438, 188] width 367 height 18
type input "14:00"
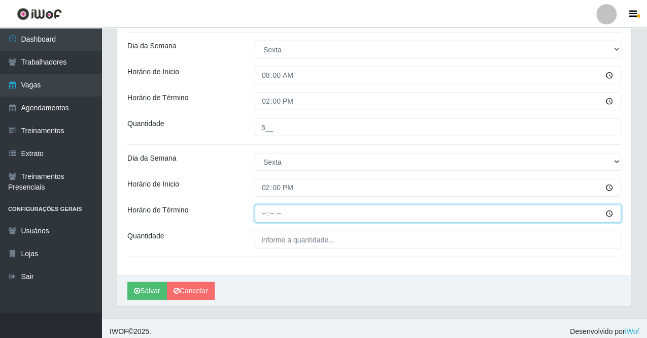
type input "20:00"
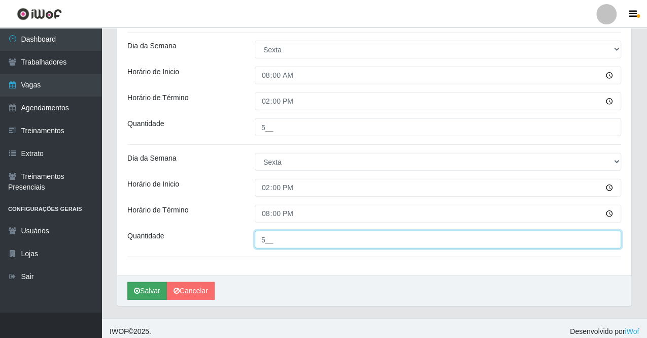
type input "5__"
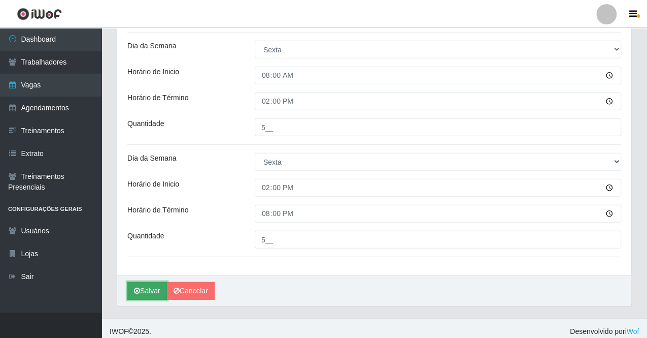
click at [152, 287] on button "Salvar" at bounding box center [147, 291] width 40 height 18
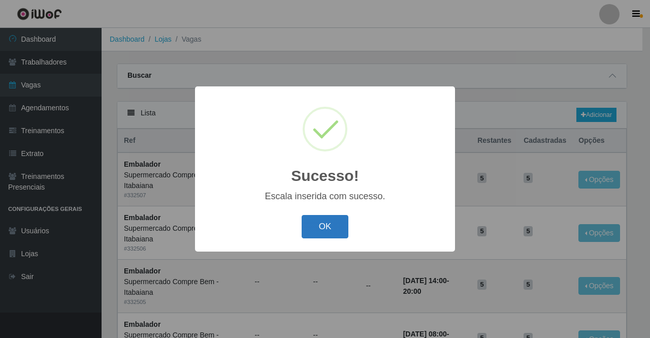
click at [330, 231] on button "OK" at bounding box center [325, 227] width 47 height 24
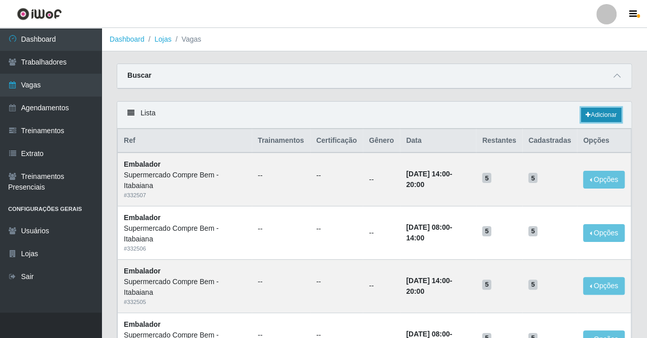
click at [604, 112] on link "Adicionar" at bounding box center [601, 115] width 40 height 14
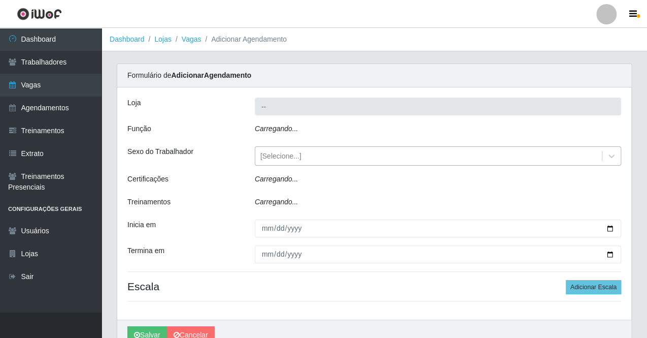
type input "Supermercado Compre Bem - Itabaiana"
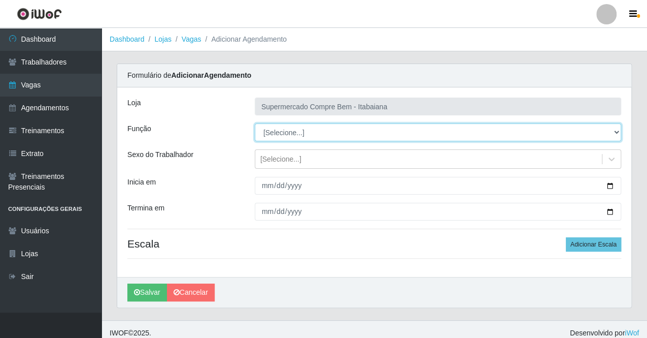
click at [342, 134] on select "[Selecione...] ASG ASG + ASG ++ Auxiliar de Estacionamento Auxiliar de Estacion…" at bounding box center [438, 132] width 367 height 18
click at [330, 132] on select "[Selecione...] ASG ASG + ASG ++ Auxiliar de Estacionamento Auxiliar de Estacion…" at bounding box center [438, 132] width 367 height 18
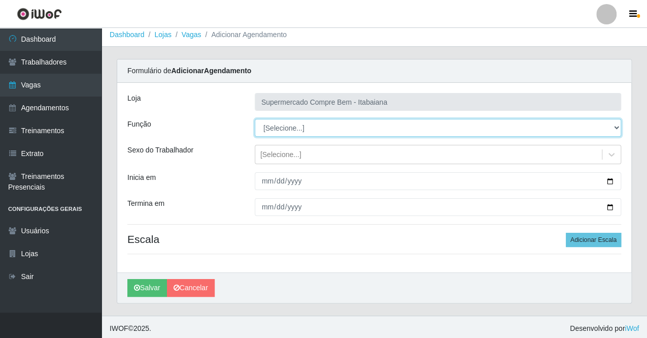
scroll to position [6, 0]
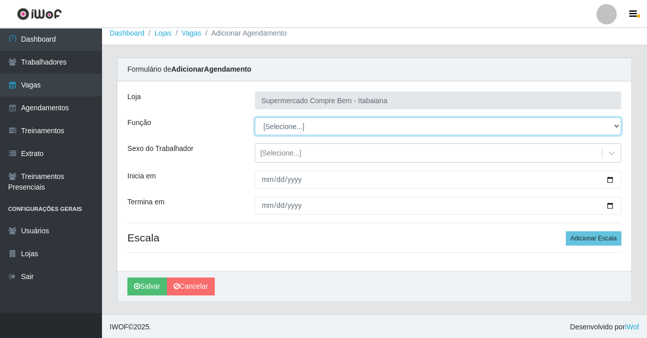
click at [298, 123] on select "[Selecione...] ASG ASG + ASG ++ Auxiliar de Estacionamento Auxiliar de Estacion…" at bounding box center [438, 126] width 367 height 18
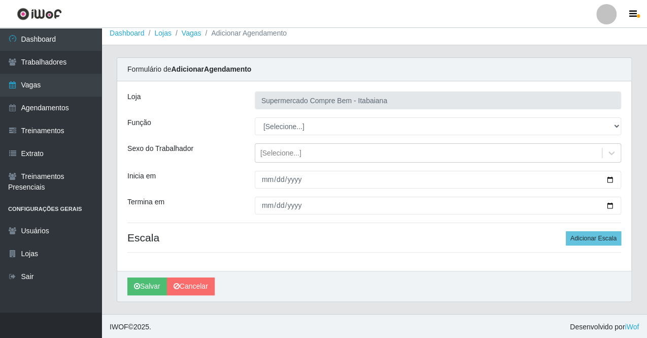
click at [230, 203] on div "Termina em" at bounding box center [183, 206] width 127 height 18
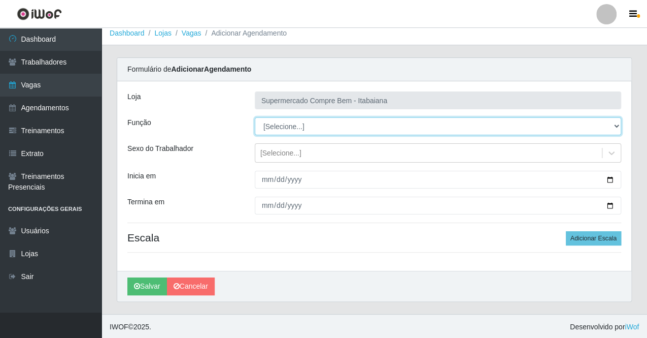
click at [378, 127] on select "[Selecione...] ASG ASG + ASG ++ Auxiliar de Estacionamento Auxiliar de Estacion…" at bounding box center [438, 126] width 367 height 18
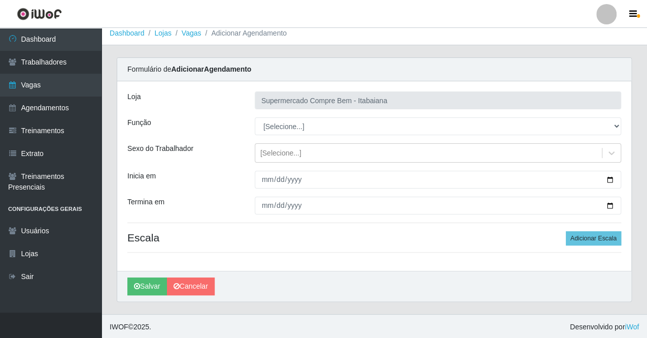
click at [205, 212] on div "Termina em" at bounding box center [183, 206] width 127 height 18
click at [49, 112] on link "Agendamentos" at bounding box center [51, 107] width 102 height 23
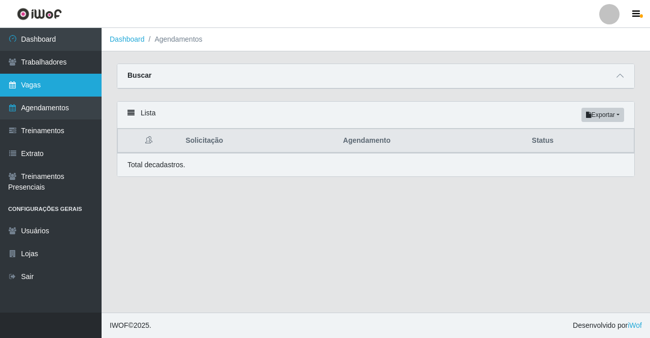
click at [54, 89] on link "Vagas" at bounding box center [51, 85] width 102 height 23
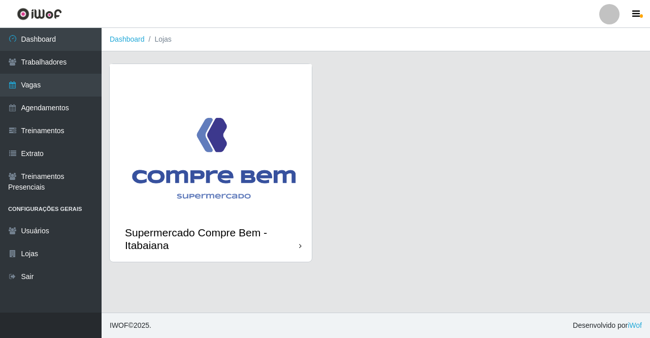
click at [165, 117] on img at bounding box center [211, 140] width 202 height 152
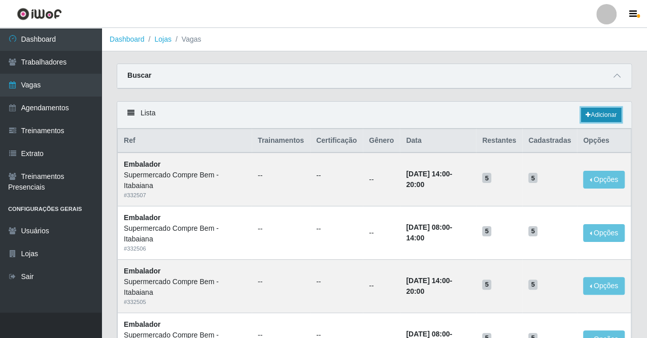
click at [608, 109] on link "Adicionar" at bounding box center [601, 115] width 40 height 14
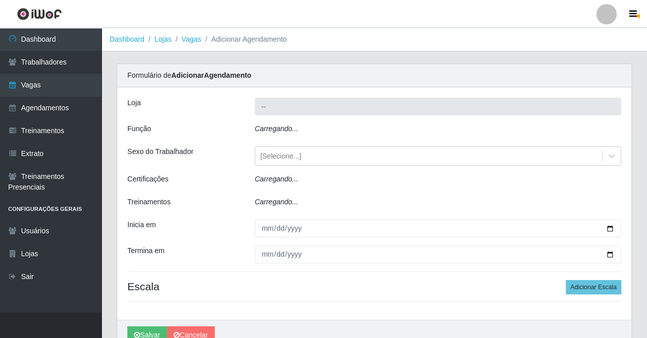
type input "Supermercado Compre Bem - Itabaiana"
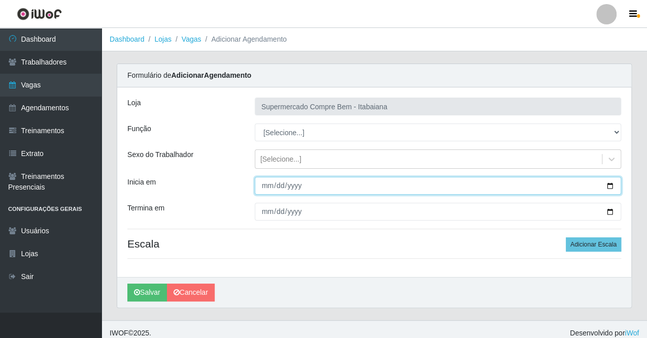
click at [607, 183] on input "Inicia em" at bounding box center [438, 186] width 367 height 18
type input "[DATE]"
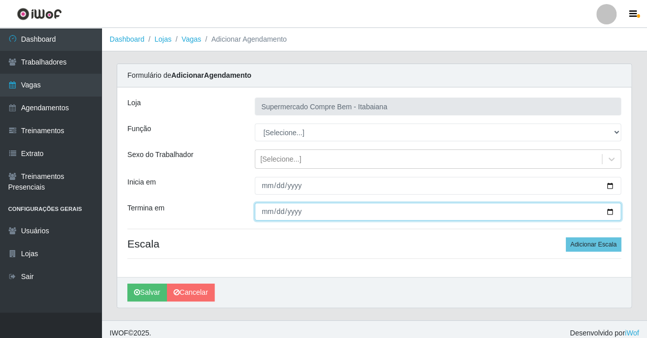
click at [609, 209] on input "Termina em" at bounding box center [438, 212] width 367 height 18
type input "[DATE]"
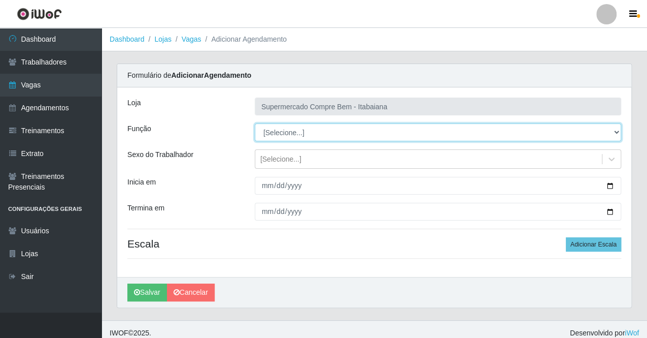
click at [470, 123] on select "[Selecione...] ASG ASG + ASG ++ Auxiliar de Estacionamento Auxiliar de Estacion…" at bounding box center [438, 132] width 367 height 18
select select "70"
click at [255, 123] on select "[Selecione...] ASG ASG + ASG ++ Auxiliar de Estacionamento Auxiliar de Estacion…" at bounding box center [438, 132] width 367 height 18
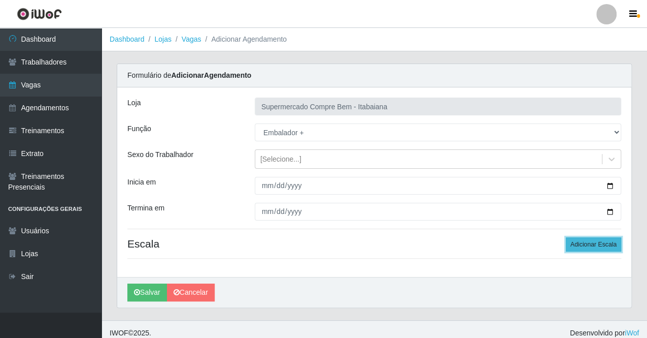
click at [578, 242] on button "Adicionar Escala" at bounding box center [593, 244] width 55 height 14
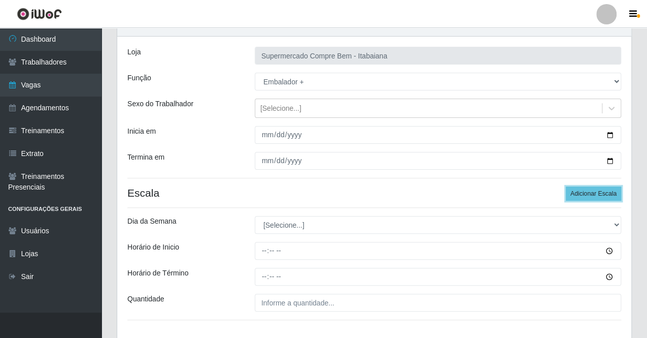
scroll to position [102, 0]
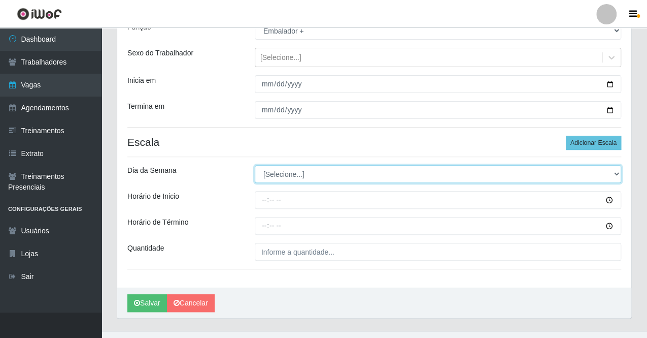
click at [292, 169] on select "[Selecione...] Segunda Terça Quarta Quinta Sexta Sábado Domingo" at bounding box center [438, 174] width 367 height 18
select select "6"
click at [255, 165] on select "[Selecione...] Segunda Terça Quarta Quinta Sexta Sábado Domingo" at bounding box center [438, 174] width 367 height 18
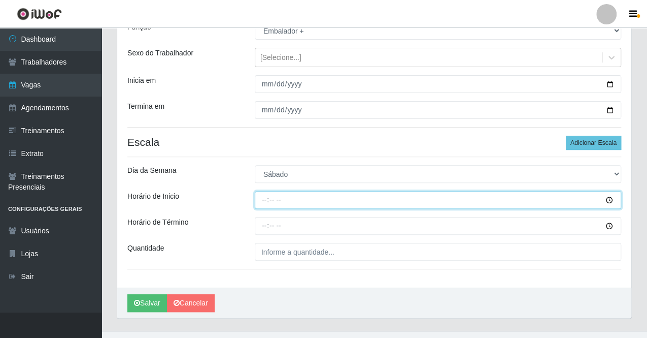
click at [265, 200] on input "Horário de Inicio" at bounding box center [438, 200] width 367 height 18
type input "08:00"
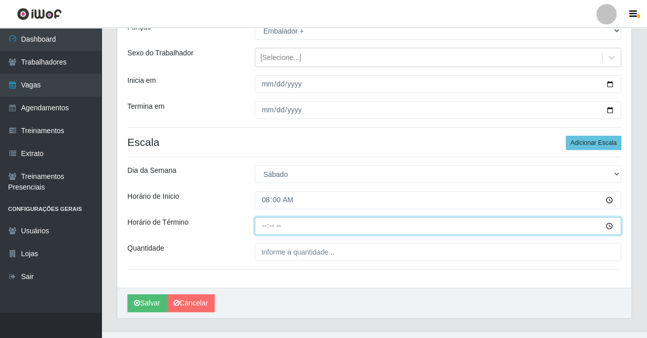
type input "14:00"
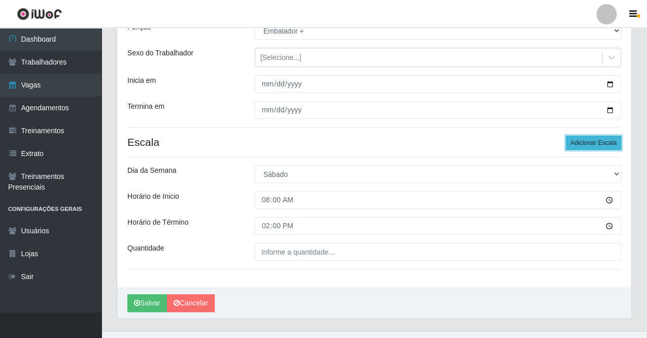
click at [606, 144] on button "Adicionar Escala" at bounding box center [593, 143] width 55 height 14
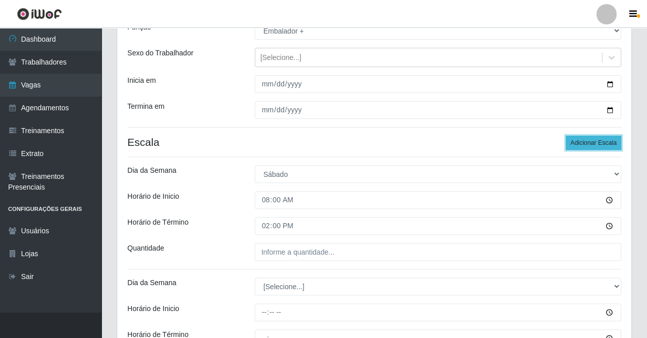
click at [606, 144] on button "Adicionar Escala" at bounding box center [593, 143] width 55 height 14
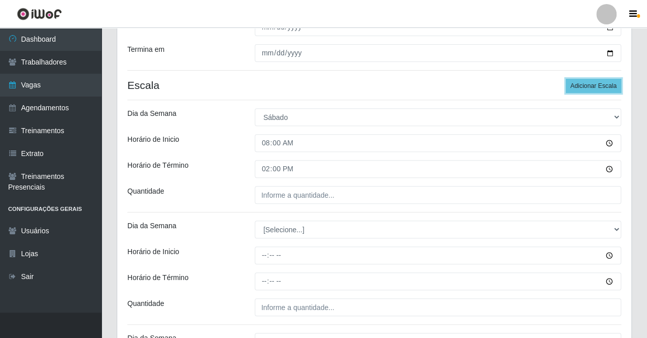
scroll to position [203, 0]
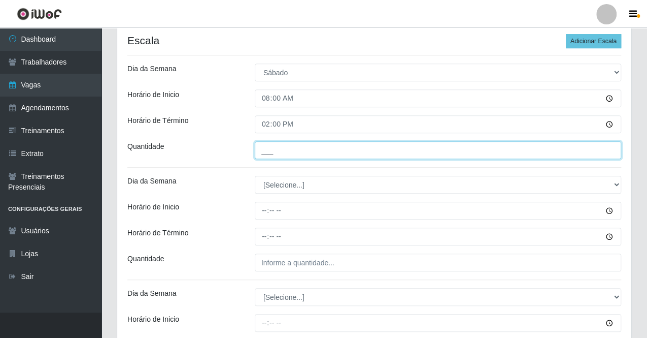
click at [332, 155] on input "___" at bounding box center [438, 150] width 367 height 18
type input "5__"
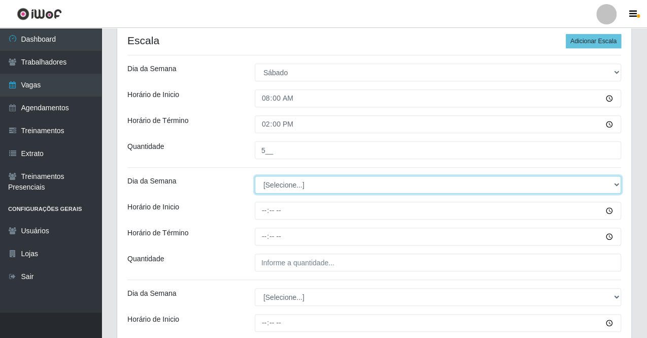
click at [311, 181] on select "[Selecione...] Segunda Terça Quarta Quinta Sexta Sábado Domingo" at bounding box center [438, 185] width 367 height 18
select select "6"
click at [255, 176] on select "[Selecione...] Segunda Terça Quarta Quinta Sexta Sábado Domingo" at bounding box center [438, 185] width 367 height 18
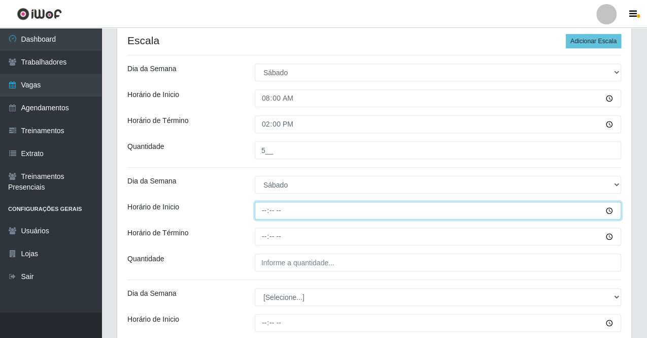
click at [263, 208] on input "Horário de Inicio" at bounding box center [438, 211] width 367 height 18
type input "14:00"
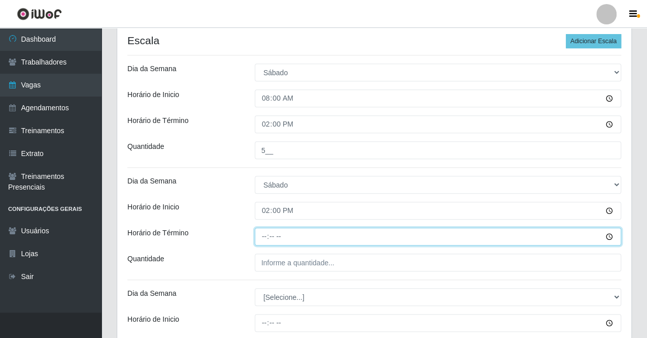
type input "20:00"
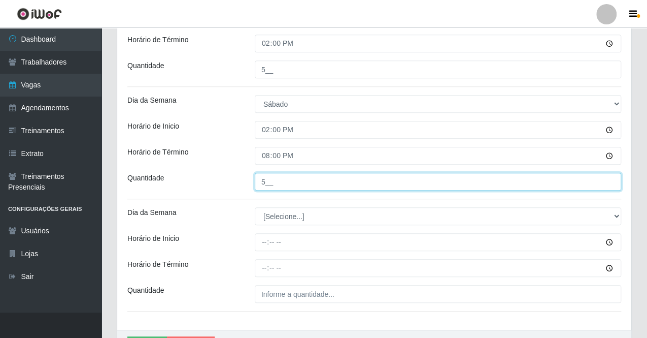
scroll to position [305, 0]
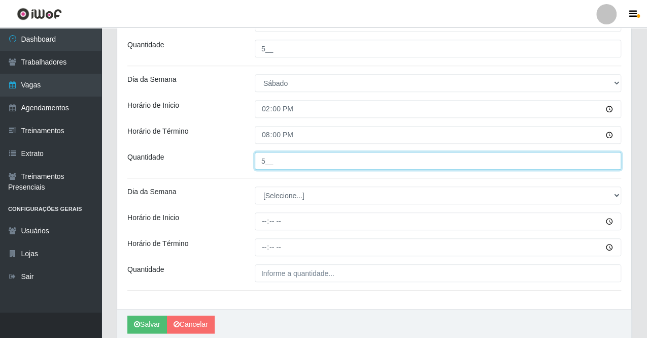
type input "5__"
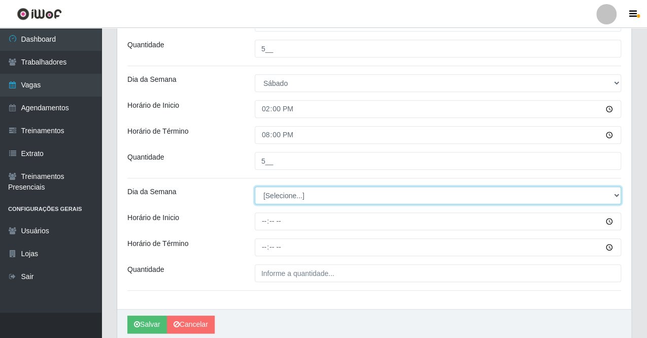
click at [308, 201] on select "[Selecione...] Segunda Terça Quarta Quinta Sexta Sábado Domingo" at bounding box center [438, 195] width 367 height 18
select select "0"
click at [255, 186] on select "[Selecione...] Segunda Terça Quarta Quinta Sexta Sábado Domingo" at bounding box center [438, 195] width 367 height 18
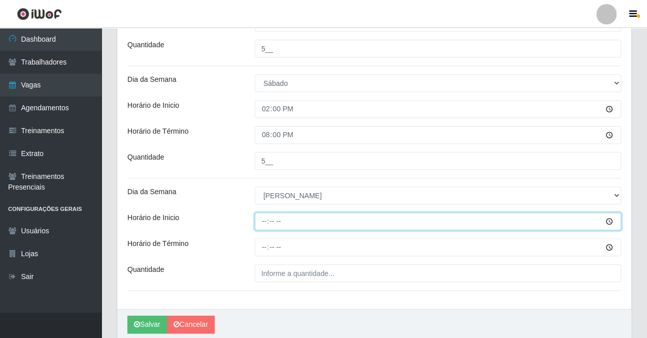
click at [264, 219] on input "Horário de Inicio" at bounding box center [438, 221] width 367 height 18
type input "07:00"
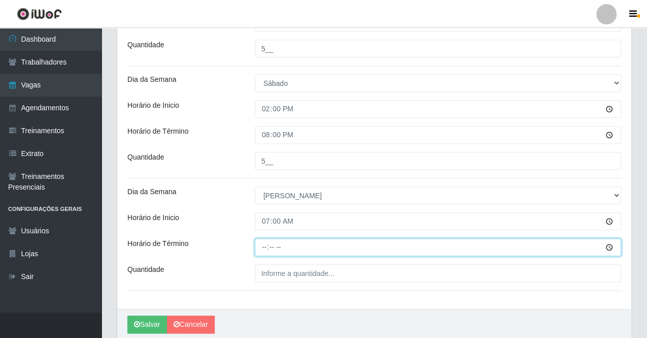
type input "13:00"
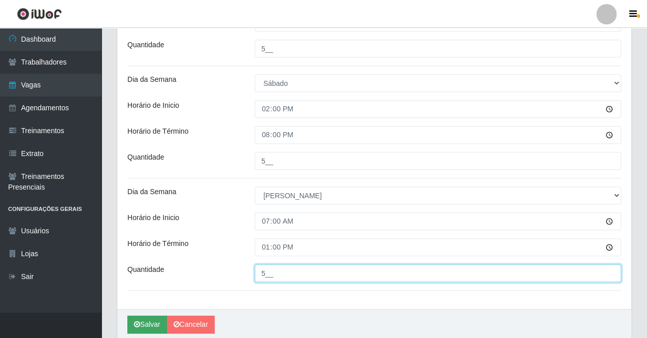
type input "5__"
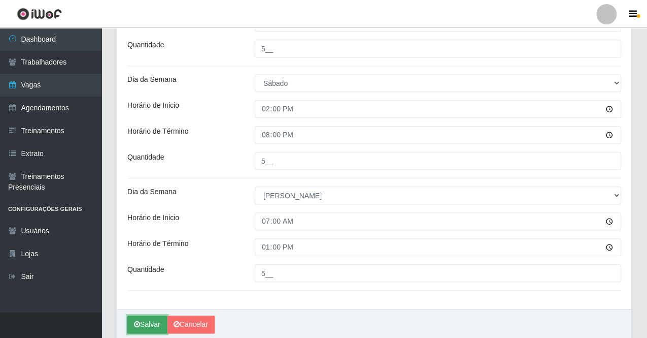
click at [151, 326] on button "Salvar" at bounding box center [147, 324] width 40 height 18
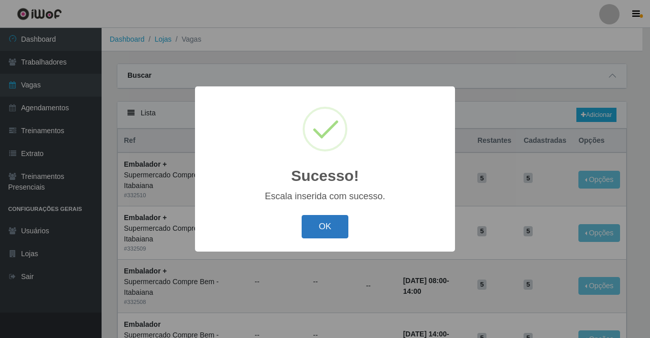
click at [321, 227] on button "OK" at bounding box center [325, 227] width 47 height 24
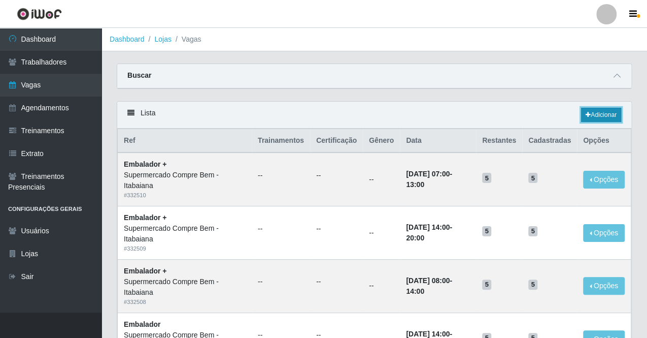
click at [583, 118] on link "Adicionar" at bounding box center [601, 115] width 40 height 14
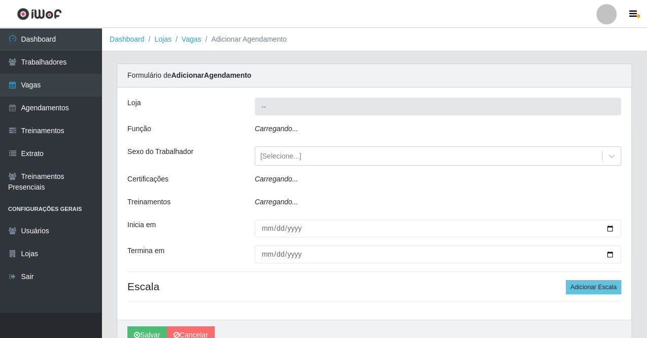
type input "Supermercado Compre Bem - Itabaiana"
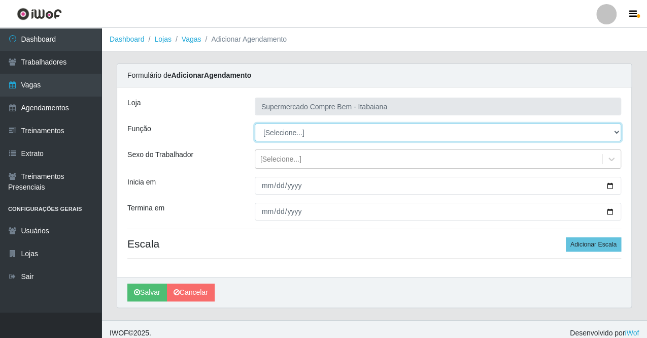
click at [270, 130] on select "[Selecione...] ASG ASG + ASG ++ Auxiliar de Estacionamento Auxiliar de Estacion…" at bounding box center [438, 132] width 367 height 18
select select "1"
click at [255, 123] on select "[Selecione...] ASG ASG + ASG ++ Auxiliar de Estacionamento Auxiliar de Estacion…" at bounding box center [438, 132] width 367 height 18
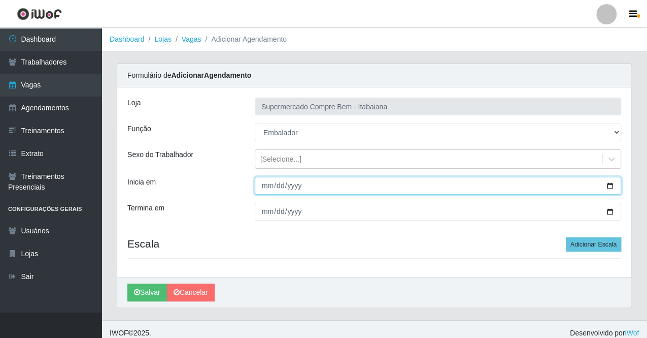
click at [611, 185] on input "Inicia em" at bounding box center [438, 186] width 367 height 18
type input "[DATE]"
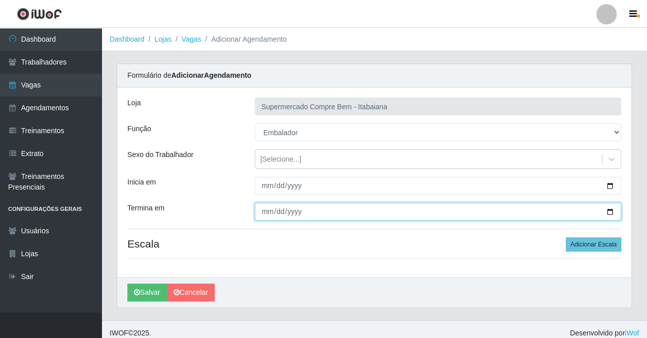
click at [609, 214] on input "Termina em" at bounding box center [438, 212] width 367 height 18
type input "[DATE]"
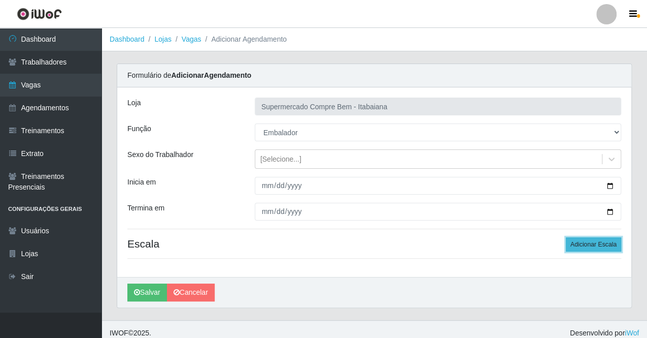
click at [598, 248] on button "Adicionar Escala" at bounding box center [593, 244] width 55 height 14
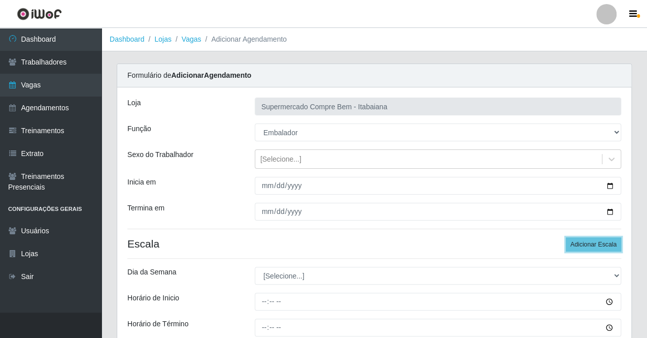
scroll to position [102, 0]
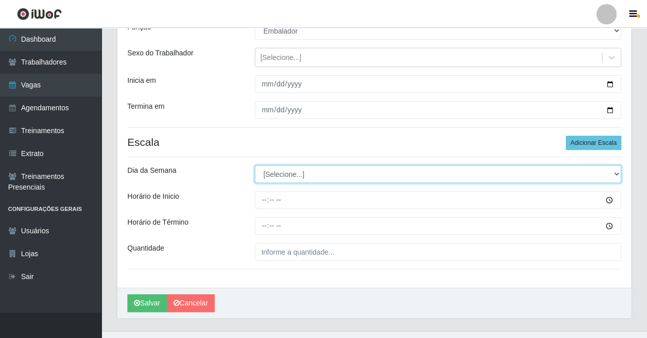
click at [316, 168] on select "[Selecione...] Segunda Terça Quarta Quinta Sexta Sábado Domingo" at bounding box center [438, 174] width 367 height 18
select select "1"
click at [255, 165] on select "[Selecione...] Segunda Terça Quarta Quinta Sexta Sábado Domingo" at bounding box center [438, 174] width 367 height 18
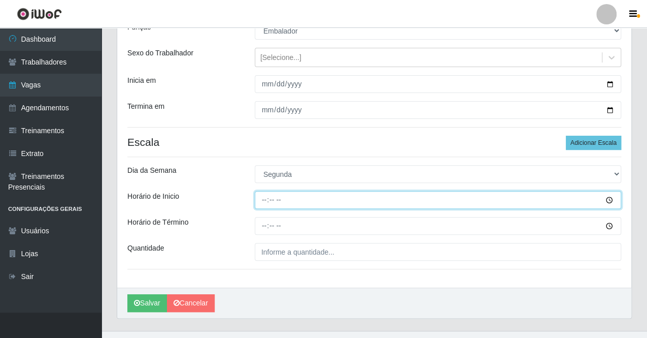
click at [266, 200] on input "Horário de Inicio" at bounding box center [438, 200] width 367 height 18
drag, startPoint x: 285, startPoint y: 204, endPoint x: 266, endPoint y: 197, distance: 20.1
click at [266, 197] on input "Horário de Inicio" at bounding box center [438, 200] width 367 height 18
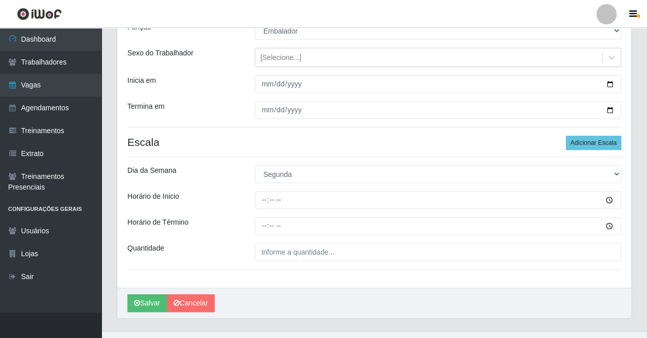
click at [246, 198] on div "Horário de Inicio" at bounding box center [183, 200] width 127 height 18
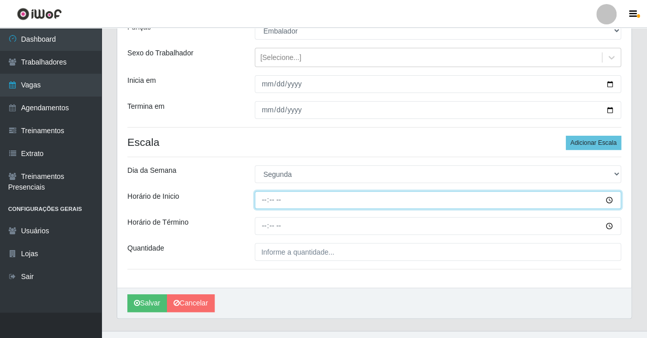
click at [265, 199] on input "Horário de Inicio" at bounding box center [438, 200] width 367 height 18
type input "08:00"
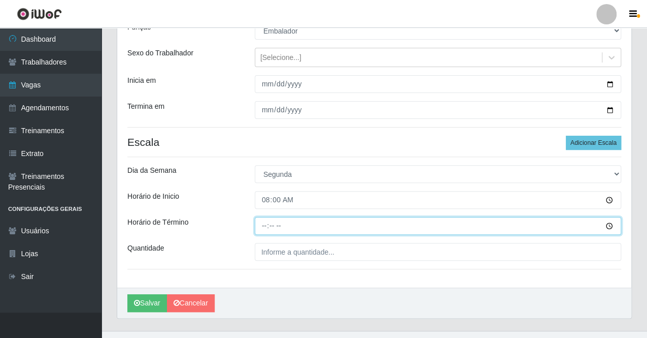
type input "14:00"
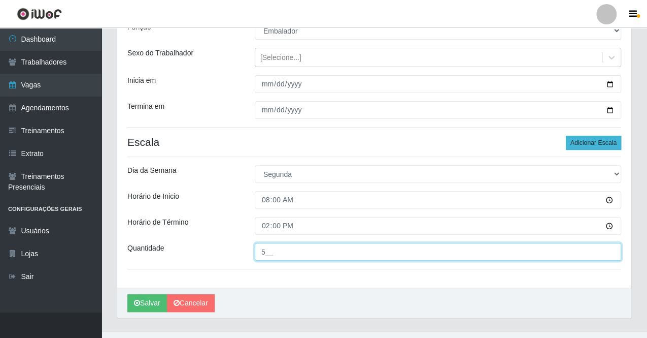
type input "5__"
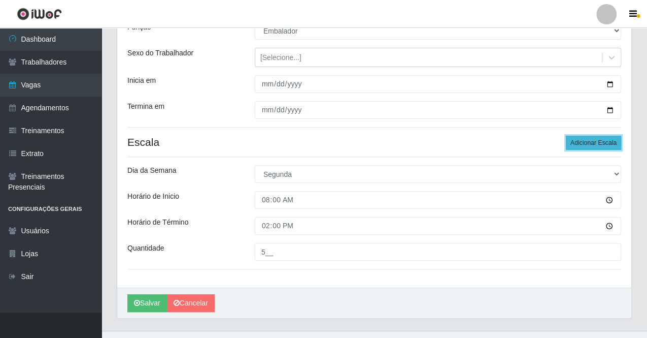
click at [615, 143] on button "Adicionar Escala" at bounding box center [593, 143] width 55 height 14
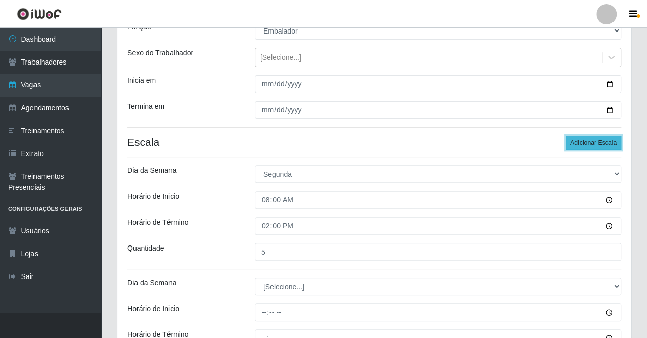
click at [615, 143] on button "Adicionar Escala" at bounding box center [593, 143] width 55 height 14
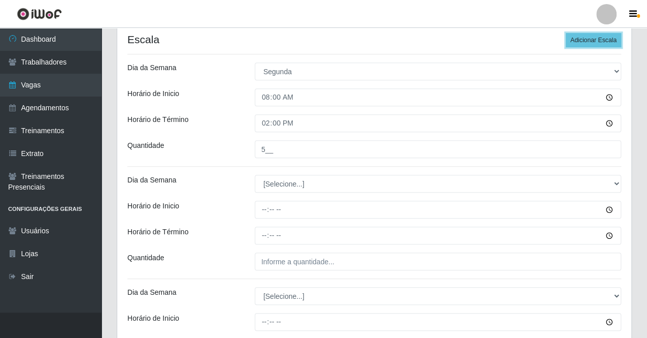
scroll to position [149, 0]
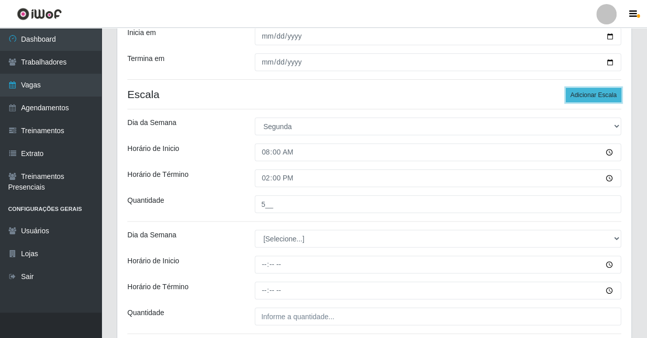
click at [587, 95] on button "Adicionar Escala" at bounding box center [593, 95] width 55 height 14
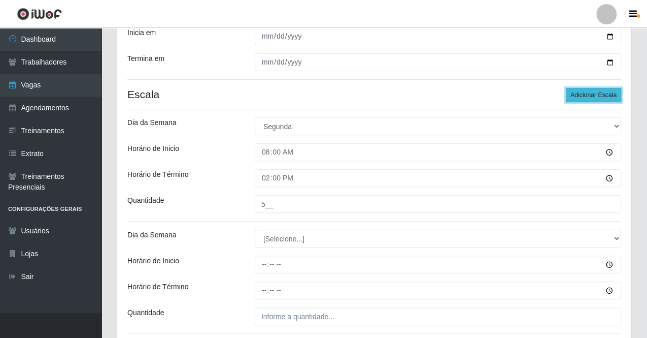
click at [587, 95] on button "Adicionar Escala" at bounding box center [593, 95] width 55 height 14
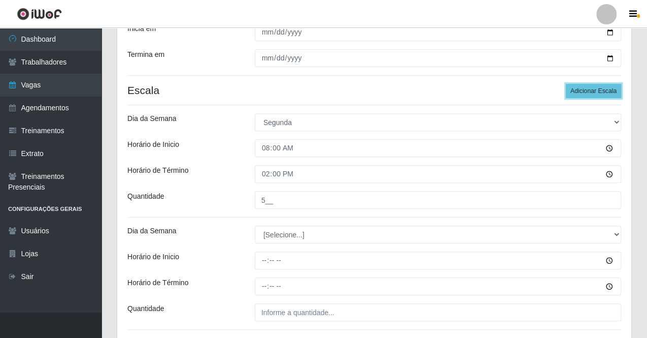
scroll to position [203, 0]
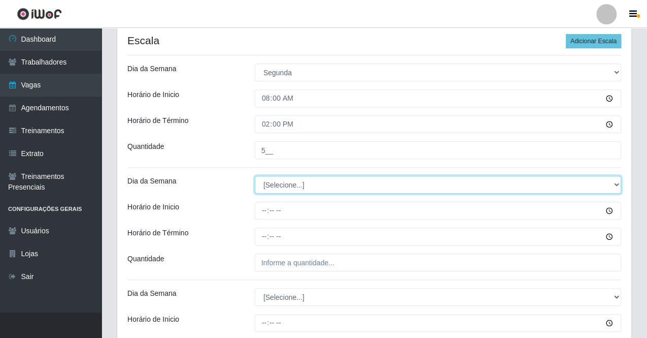
click at [298, 184] on select "[Selecione...] Segunda Terça Quarta Quinta Sexta Sábado Domingo" at bounding box center [438, 185] width 367 height 18
select select "1"
click at [255, 176] on select "[Selecione...] Segunda Terça Quarta Quinta Sexta Sábado Domingo" at bounding box center [438, 185] width 367 height 18
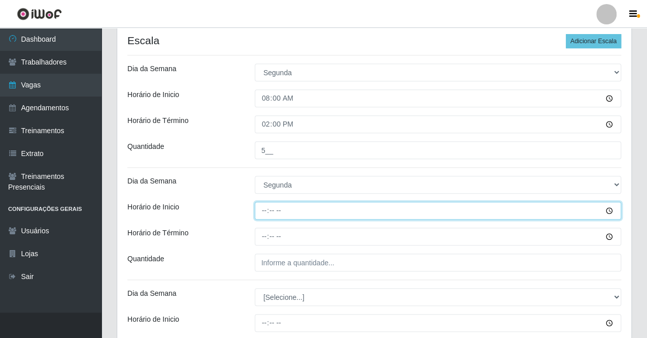
click at [264, 209] on input "Horário de Inicio" at bounding box center [438, 211] width 367 height 18
type input "14:00"
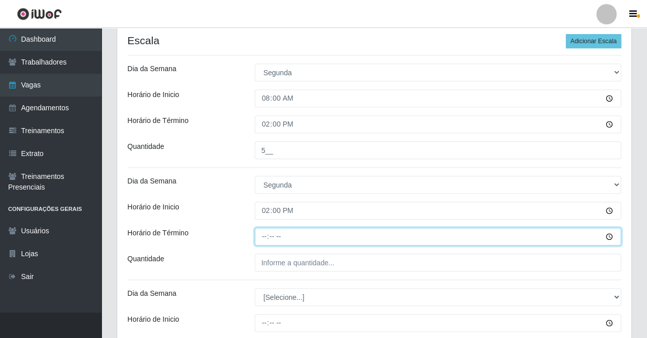
type input "20:00"
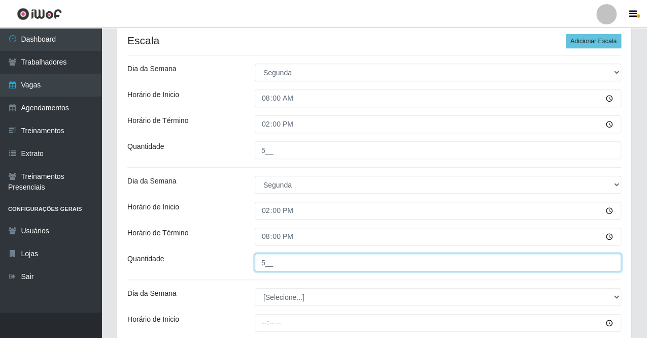
type input "5__"
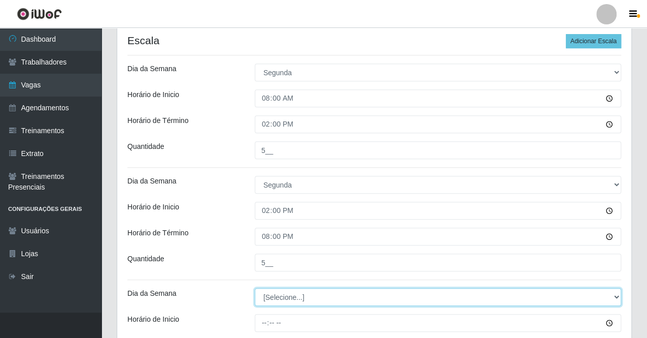
select select "2"
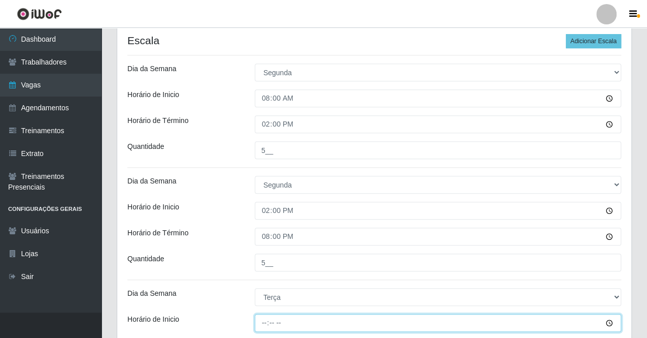
type input "07:00"
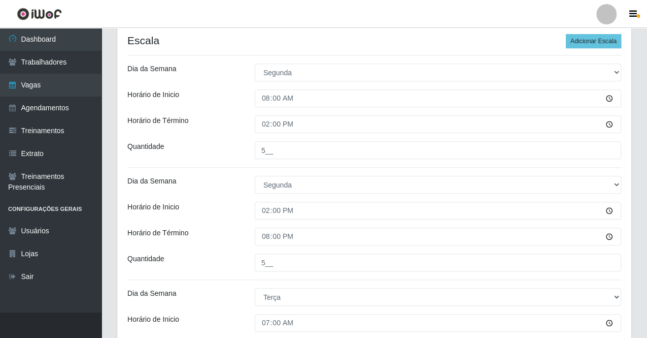
scroll to position [382, 0]
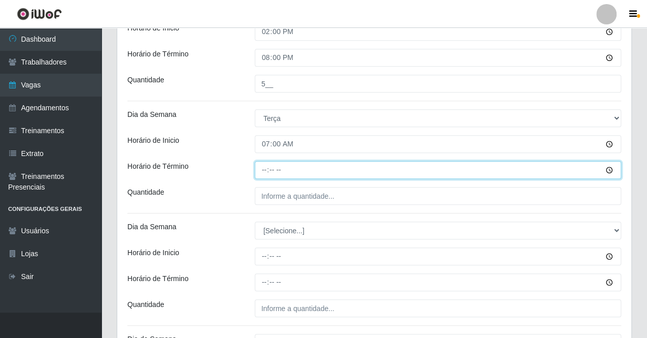
type input "13:00"
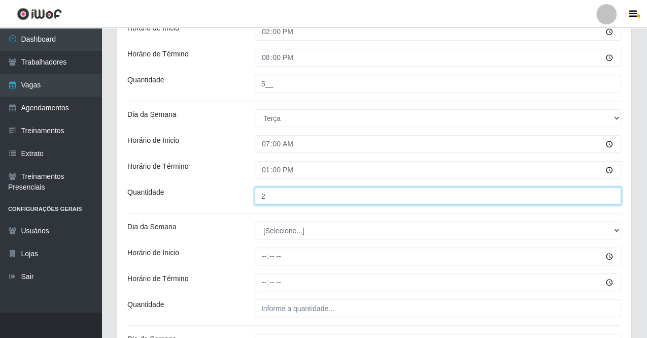
type input "2__"
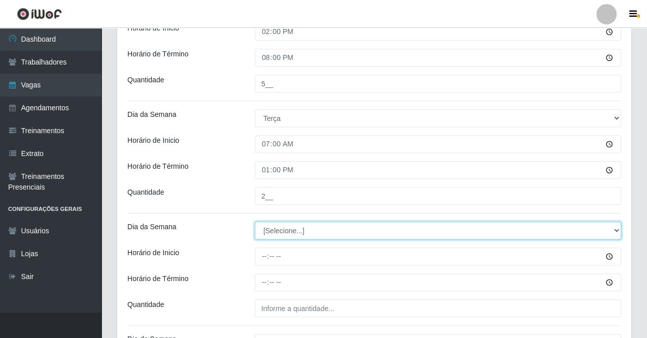
select select "2"
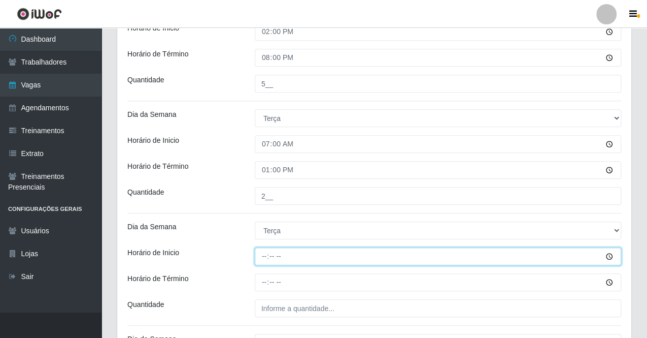
type input "08:00"
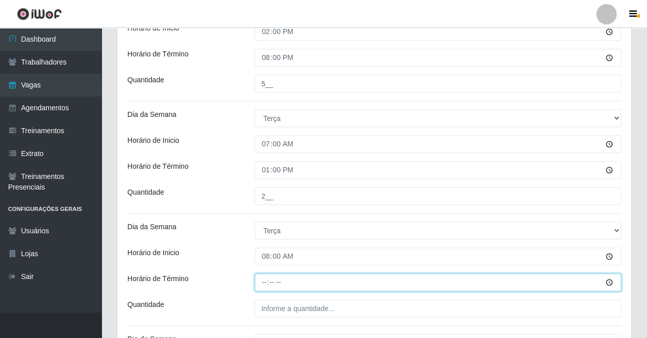
type input "14:00"
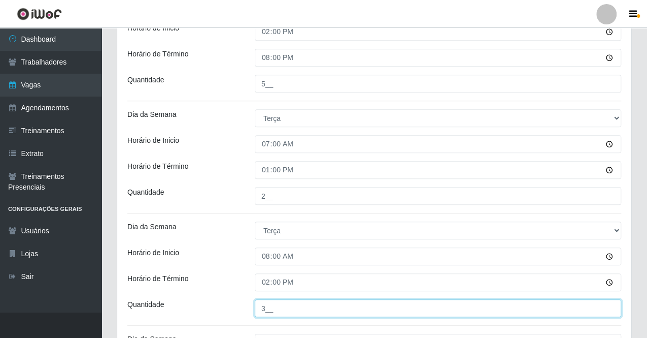
type input "3__"
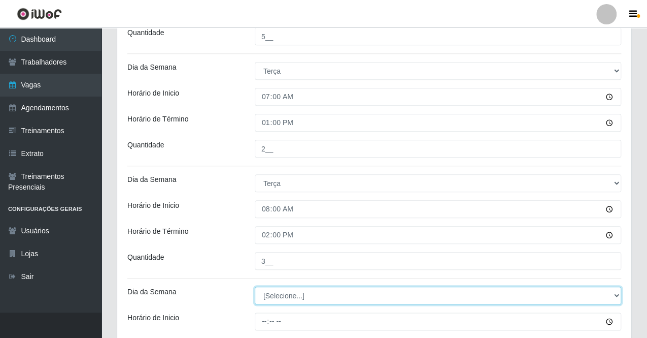
scroll to position [445, 0]
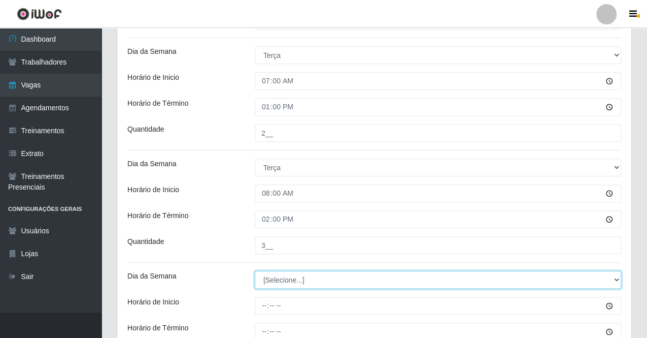
select select "2"
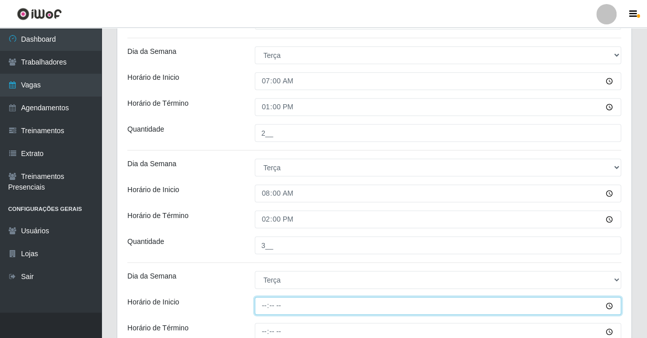
type input "14:00"
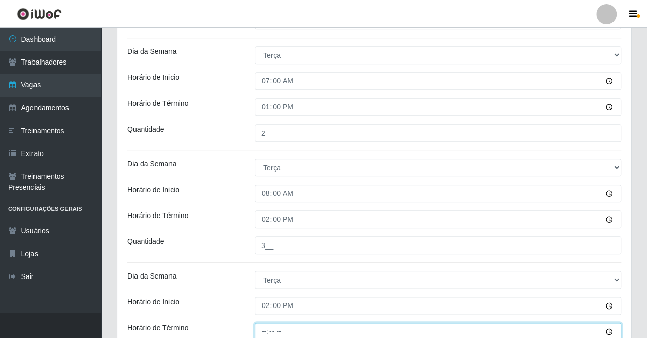
scroll to position [446, 0]
type input "20:00"
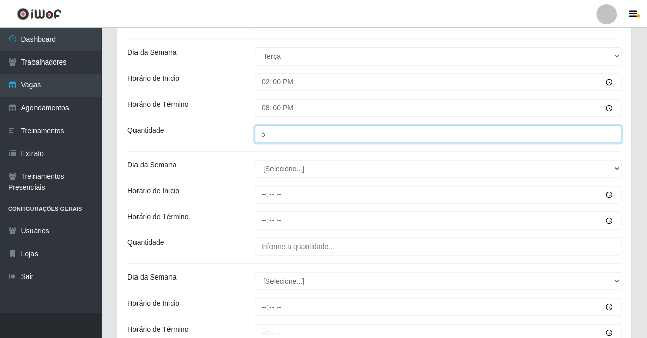
scroll to position [682, 0]
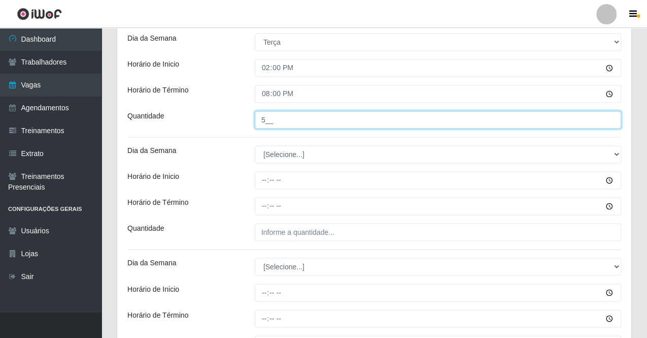
type input "5__"
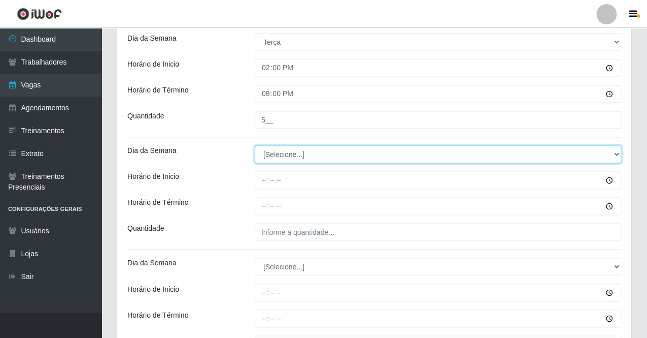
click at [290, 153] on select "[Selecione...] Segunda Terça Quarta Quinta Sexta Sábado Domingo" at bounding box center [438, 154] width 367 height 18
select select "3"
click at [255, 145] on select "[Selecione...] Segunda Terça Quarta Quinta Sexta Sábado Domingo" at bounding box center [438, 154] width 367 height 18
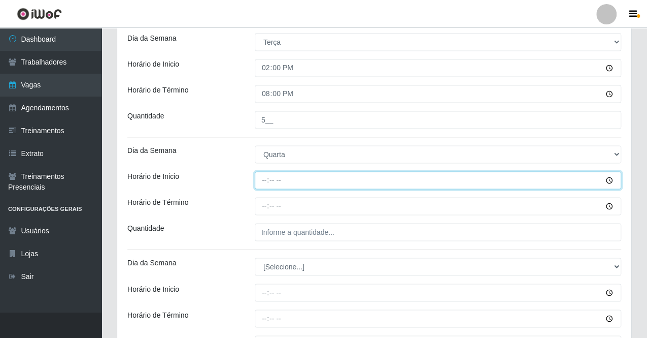
click at [266, 182] on input "Horário de Inicio" at bounding box center [438, 180] width 367 height 18
type input "08:00"
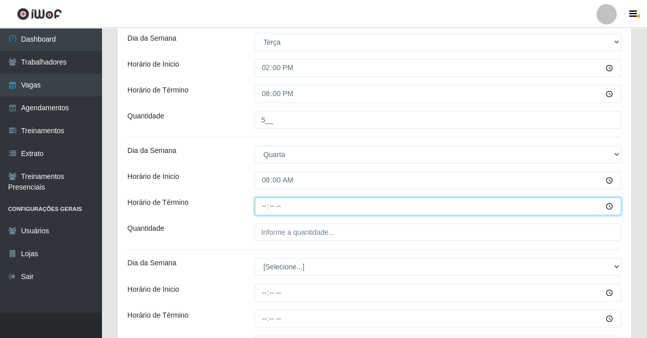
type input "14:00"
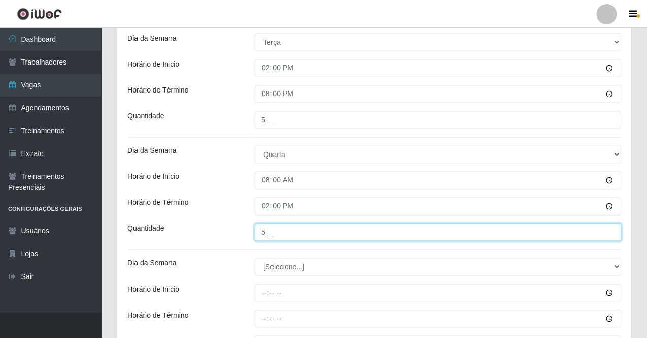
type input "5__"
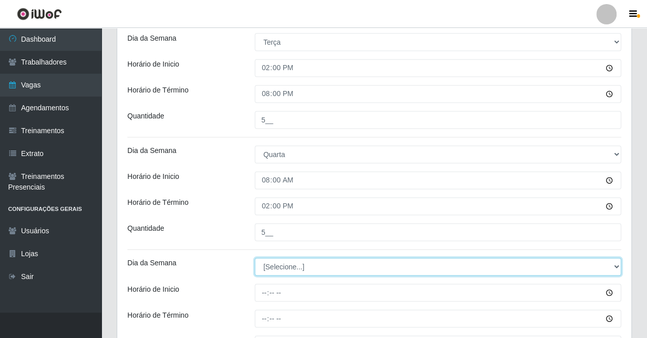
select select "3"
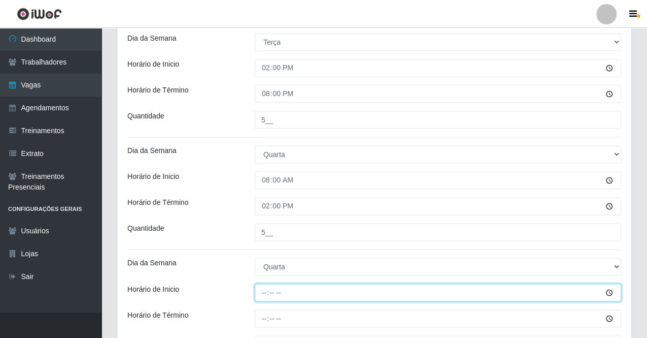
type input "14:00"
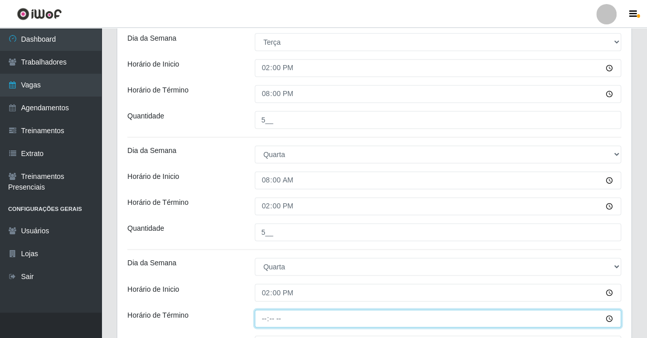
type input "20:00"
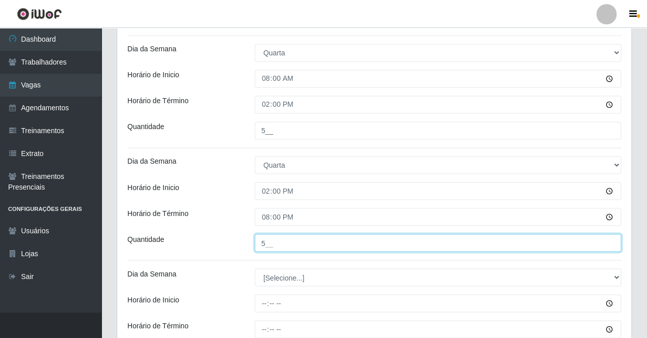
scroll to position [797, 0]
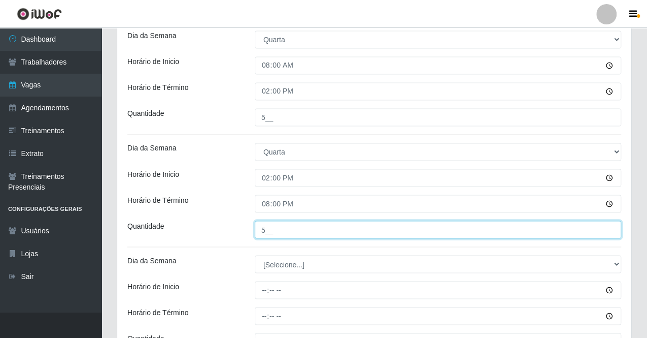
type input "5__"
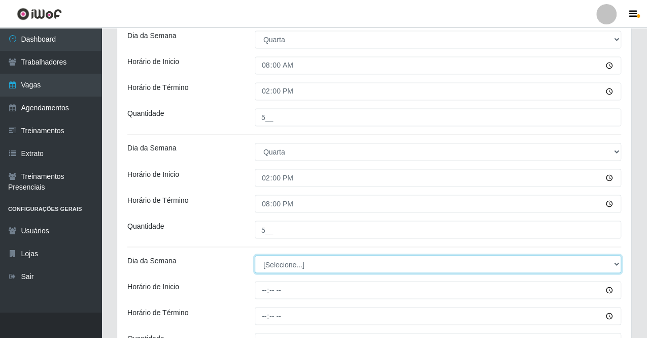
click at [334, 263] on select "[Selecione...] Segunda Terça Quarta Quinta Sexta Sábado Domingo" at bounding box center [438, 264] width 367 height 18
select select "4"
click at [255, 255] on select "[Selecione...] Segunda Terça Quarta Quinta Sexta Sábado Domingo" at bounding box center [438, 264] width 367 height 18
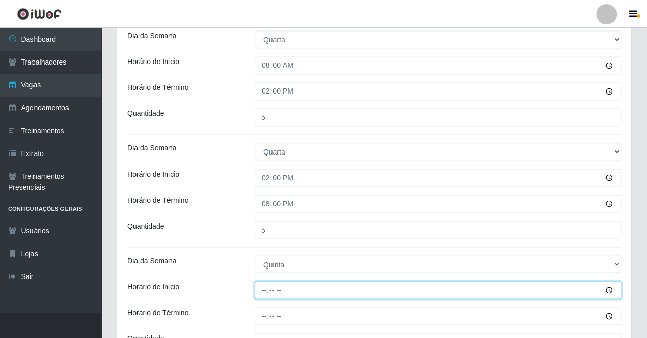
click at [266, 285] on input "Horário de Inicio" at bounding box center [438, 290] width 367 height 18
type input "08:00"
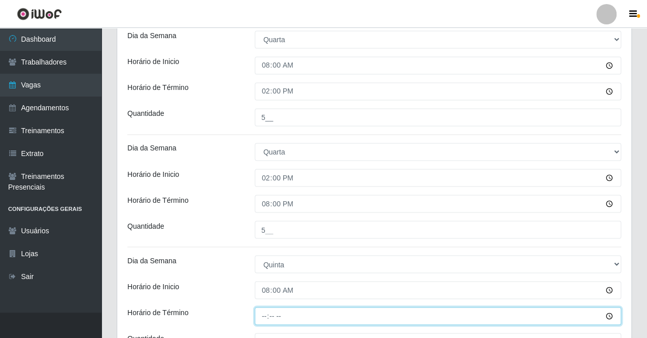
type input "14:00"
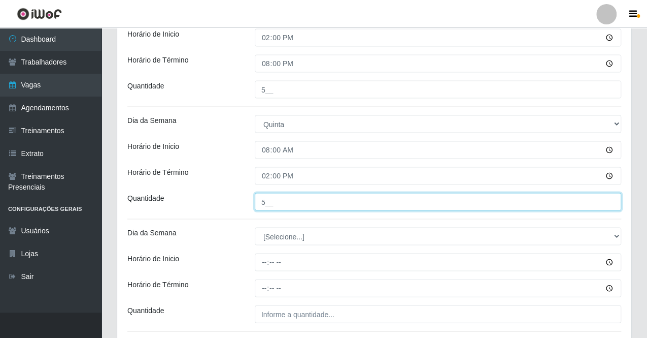
scroll to position [960, 0]
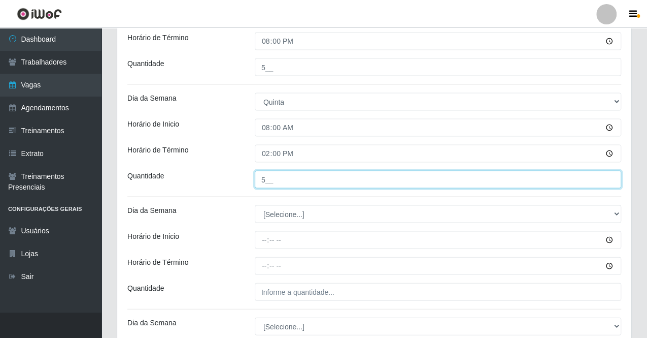
type input "5__"
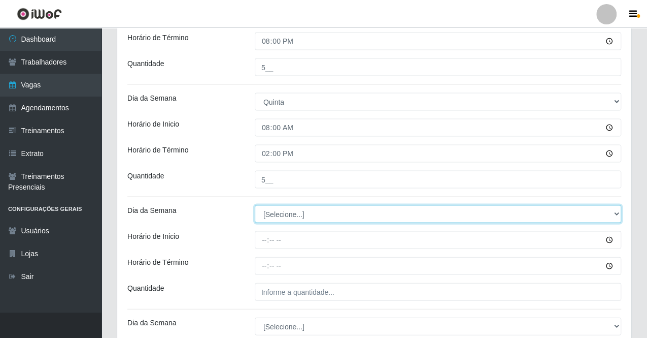
click at [281, 215] on select "[Selecione...] Segunda Terça Quarta Quinta Sexta Sábado Domingo" at bounding box center [438, 214] width 367 height 18
select select "4"
click at [255, 205] on select "[Selecione...] Segunda Terça Quarta Quinta Sexta Sábado Domingo" at bounding box center [438, 214] width 367 height 18
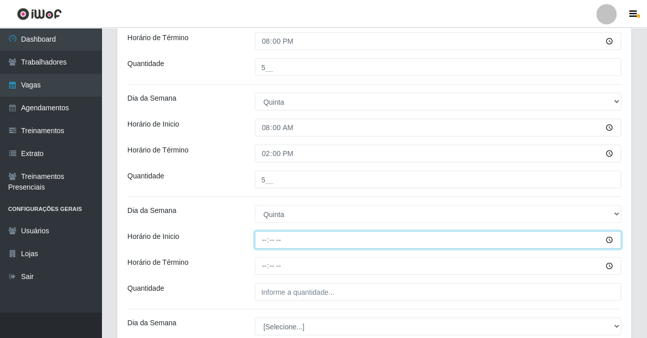
click at [262, 234] on input "Horário de Inicio" at bounding box center [438, 240] width 367 height 18
type input "14:00"
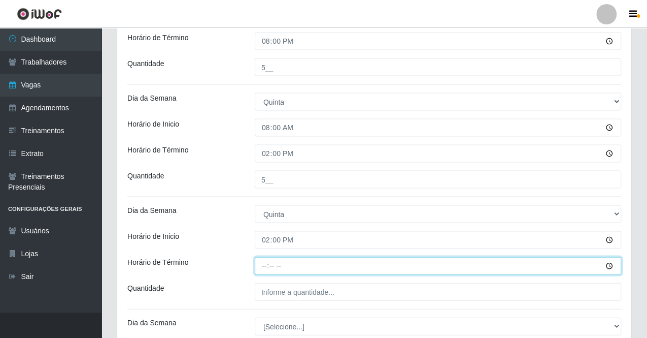
type input "20:00"
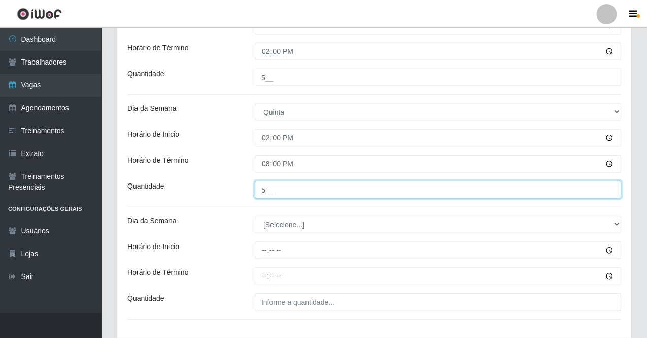
scroll to position [1126, 0]
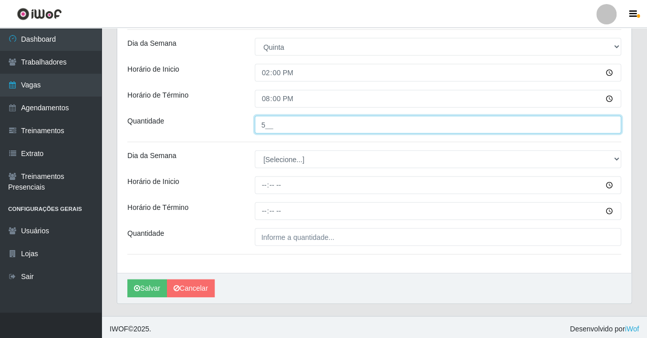
type input "5__"
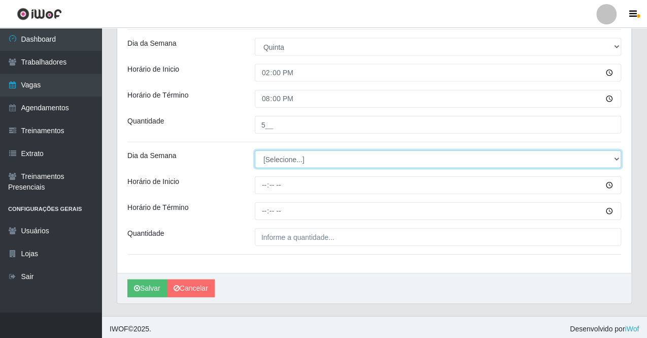
click at [301, 158] on select "[Selecione...] Segunda Terça Quarta Quinta Sexta Sábado Domingo" at bounding box center [438, 159] width 367 height 18
select select "5"
click at [255, 150] on select "[Selecione...] Segunda Terça Quarta Quinta Sexta Sábado Domingo" at bounding box center [438, 159] width 367 height 18
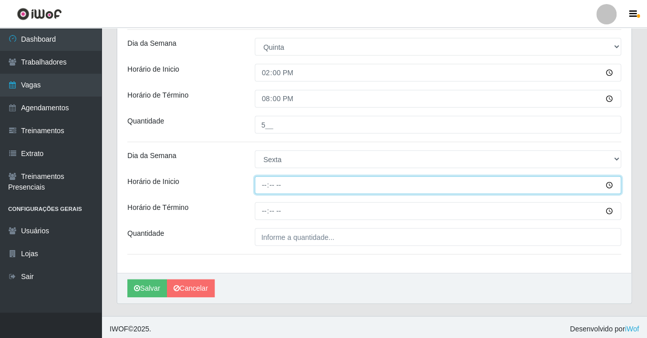
click at [263, 181] on input "Horário de Inicio" at bounding box center [438, 185] width 367 height 18
type input "08:00"
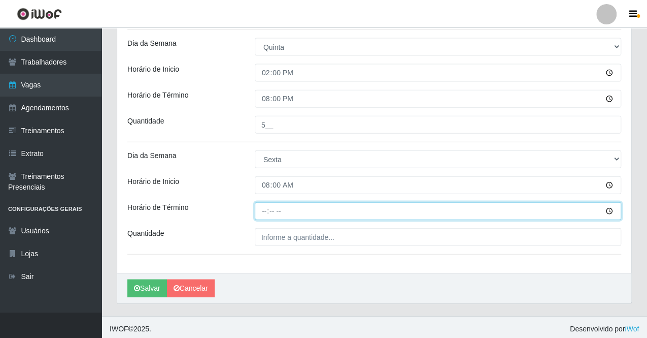
type input "14:00"
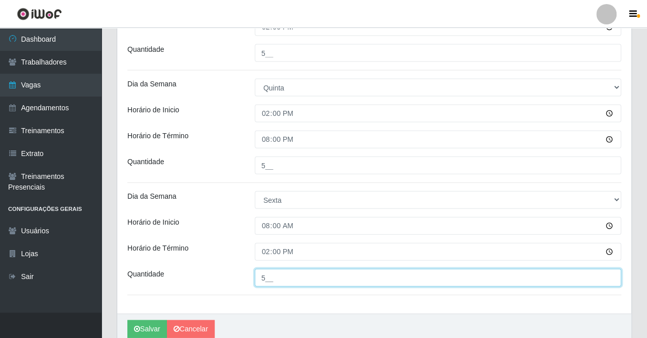
scroll to position [1075, 0]
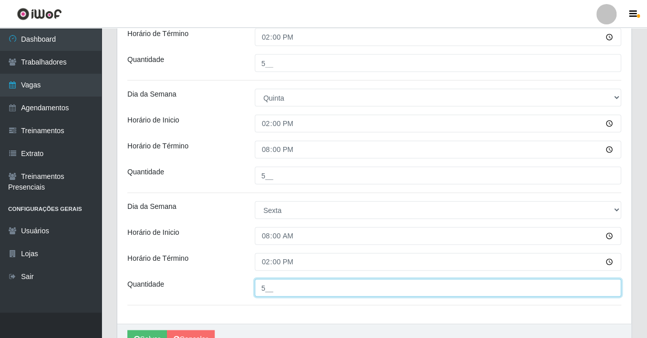
type input "5__"
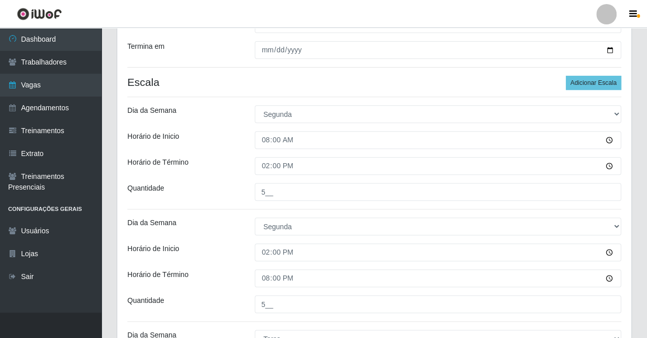
scroll to position [60, 0]
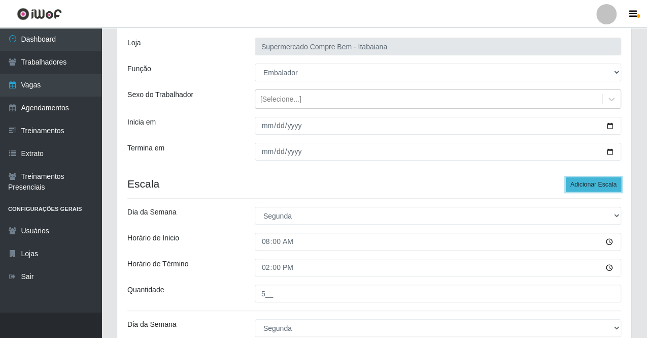
click at [580, 188] on button "Adicionar Escala" at bounding box center [593, 184] width 55 height 14
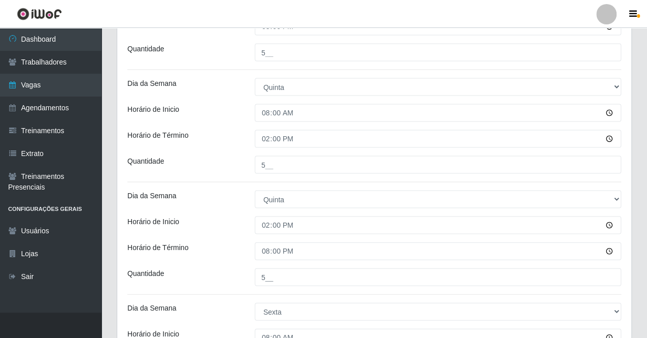
scroll to position [1238, 0]
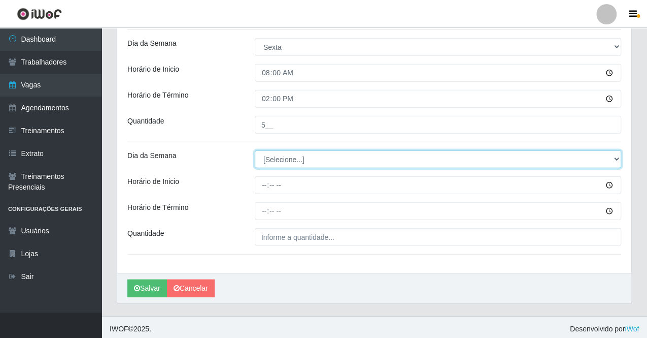
click at [276, 157] on select "[Selecione...] Segunda Terça Quarta Quinta Sexta Sábado Domingo" at bounding box center [438, 159] width 367 height 18
select select "5"
click at [255, 150] on select "[Selecione...] Segunda Terça Quarta Quinta Sexta Sábado Domingo" at bounding box center [438, 159] width 367 height 18
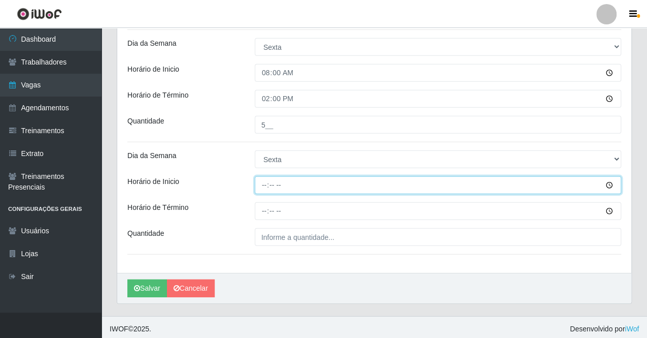
click at [266, 185] on input "Horário de Inicio" at bounding box center [438, 185] width 367 height 18
type input "14:00"
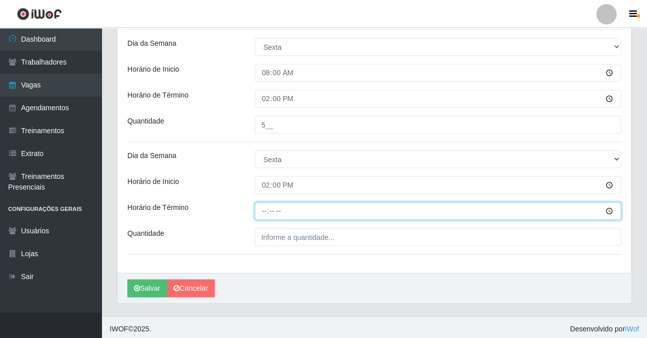
type input "20:00"
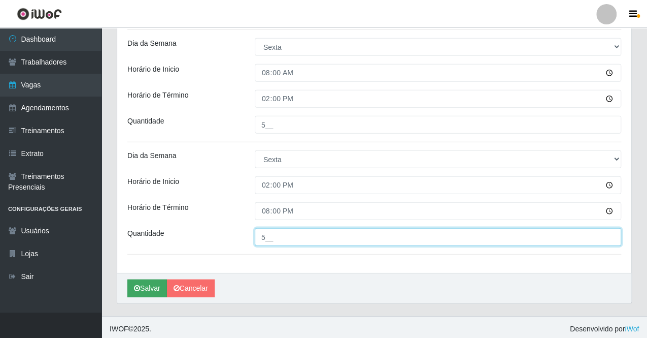
type input "5__"
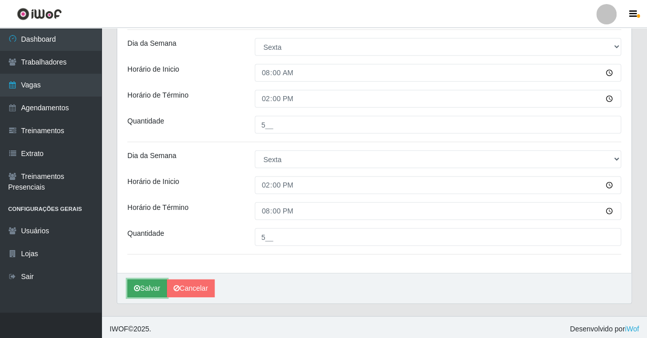
click at [146, 285] on button "Salvar" at bounding box center [147, 288] width 40 height 18
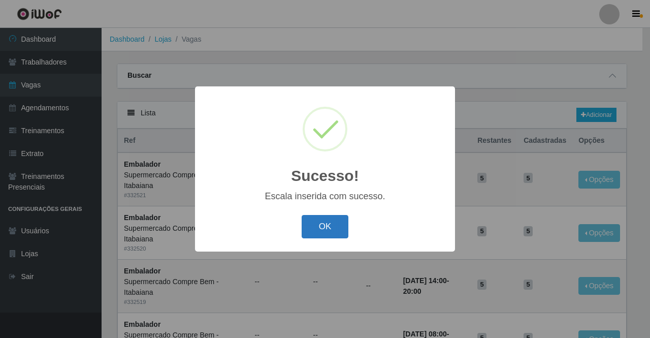
click at [311, 226] on button "OK" at bounding box center [325, 227] width 47 height 24
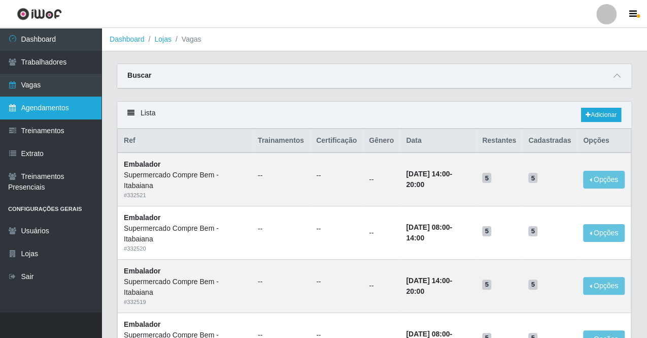
click at [34, 112] on link "Agendamentos" at bounding box center [51, 107] width 102 height 23
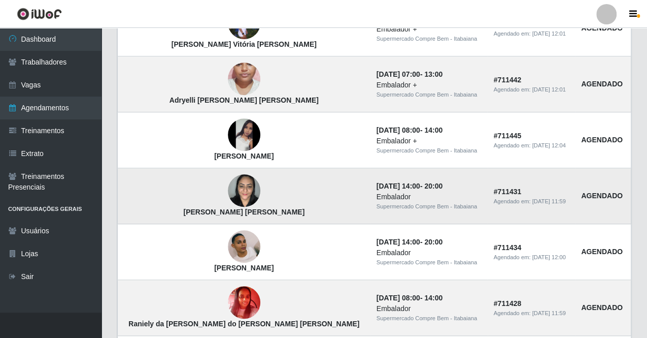
scroll to position [305, 0]
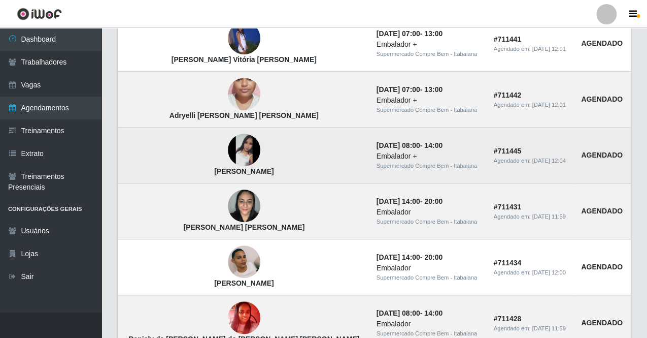
click at [228, 146] on img at bounding box center [244, 150] width 32 height 32
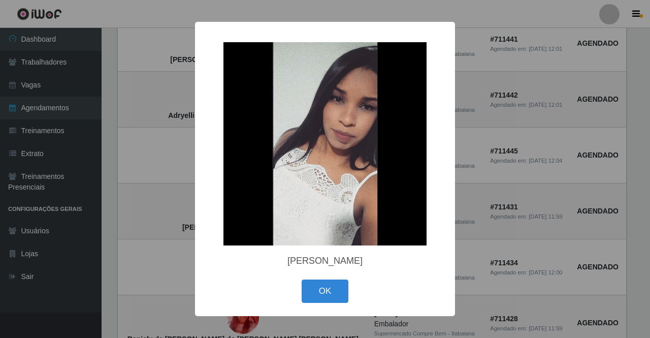
click at [181, 150] on div "× [PERSON_NAME] OK Cancel" at bounding box center [325, 169] width 650 height 338
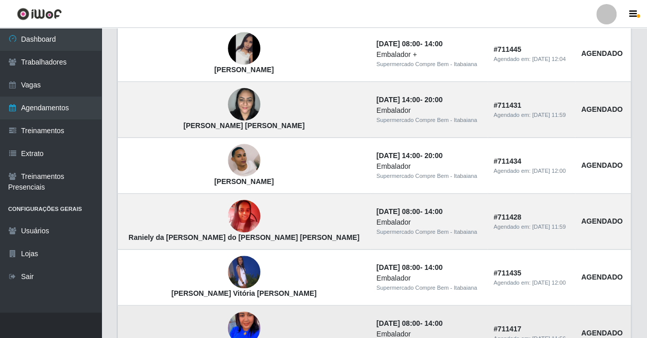
scroll to position [355, 0]
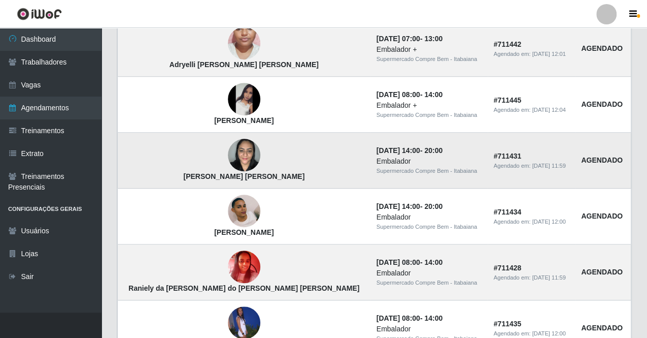
click at [305, 177] on td "[PERSON_NAME] [PERSON_NAME]" at bounding box center [244, 161] width 253 height 56
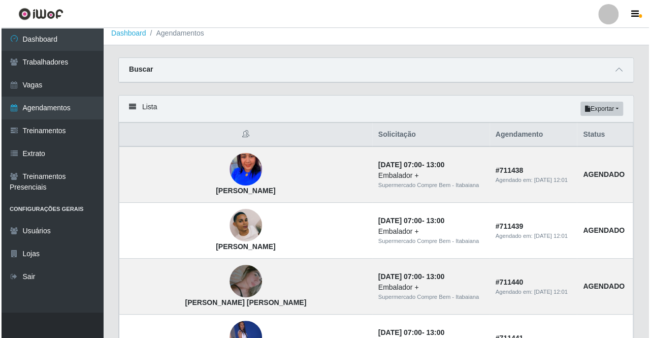
scroll to position [0, 0]
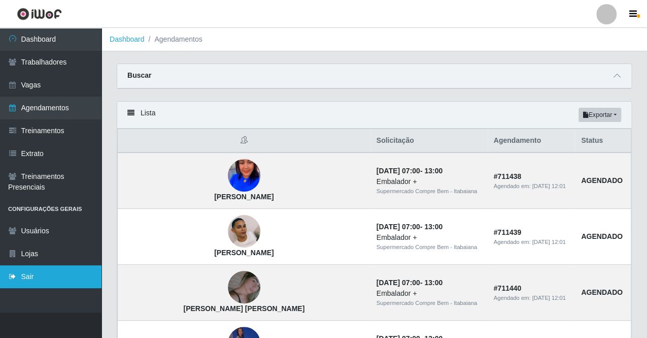
click at [22, 277] on link "Sair" at bounding box center [51, 276] width 102 height 23
